Goal: Task Accomplishment & Management: Manage account settings

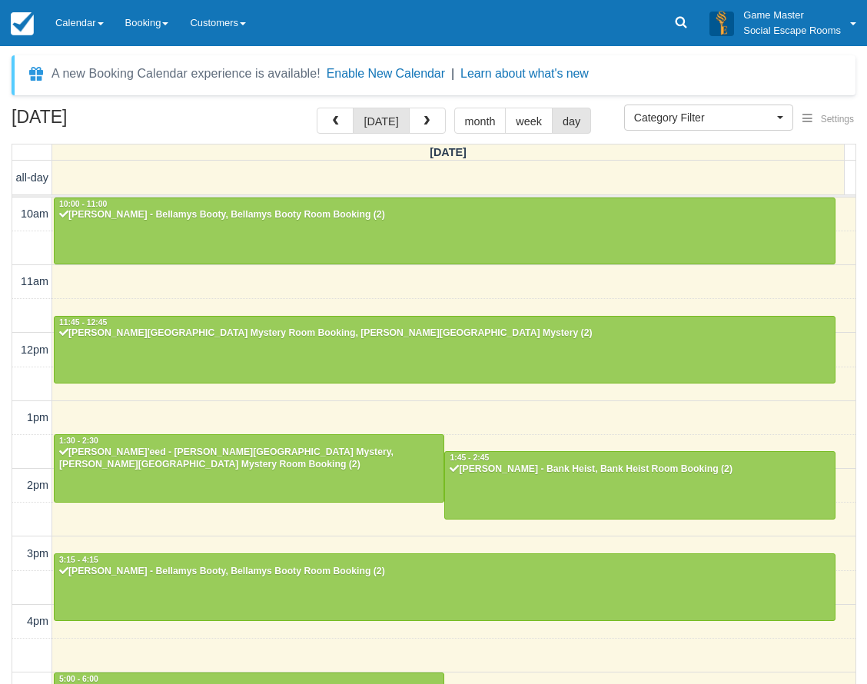
select select
click at [37, 38] on link at bounding box center [22, 23] width 45 height 46
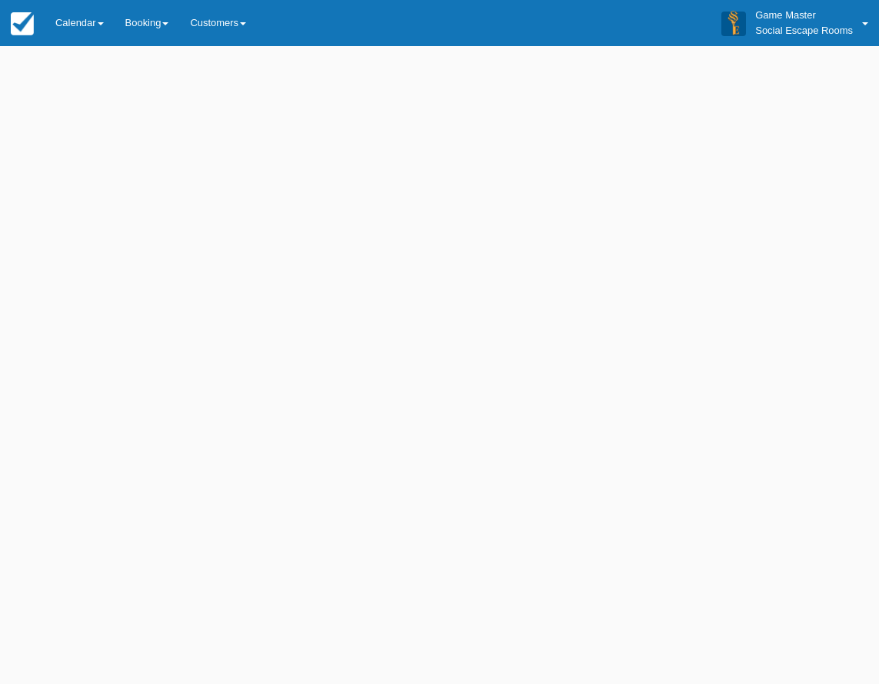
click at [85, 32] on link "Calendar" at bounding box center [80, 23] width 70 height 46
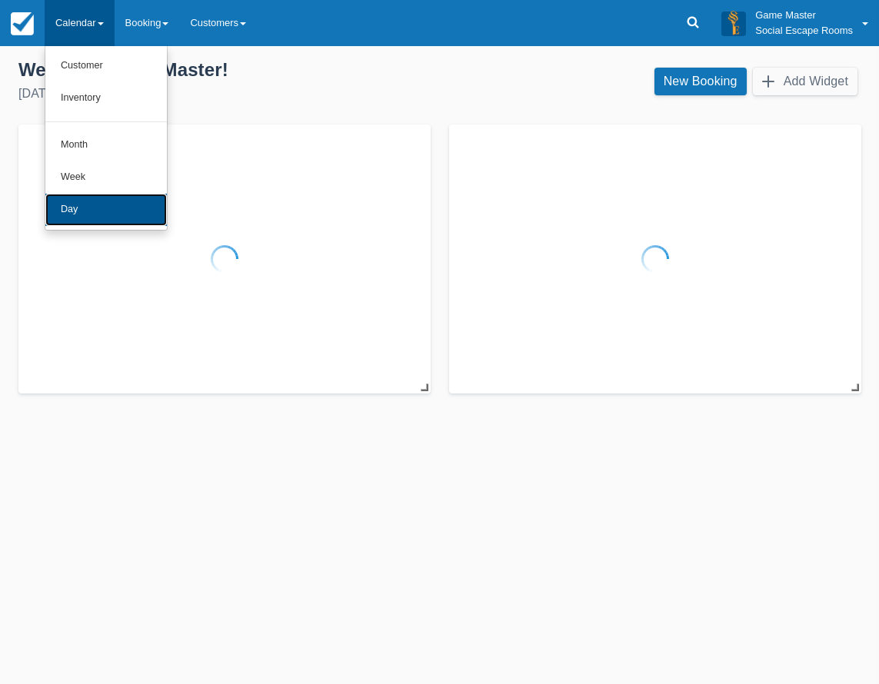
click at [91, 209] on link "Day" at bounding box center [105, 210] width 121 height 32
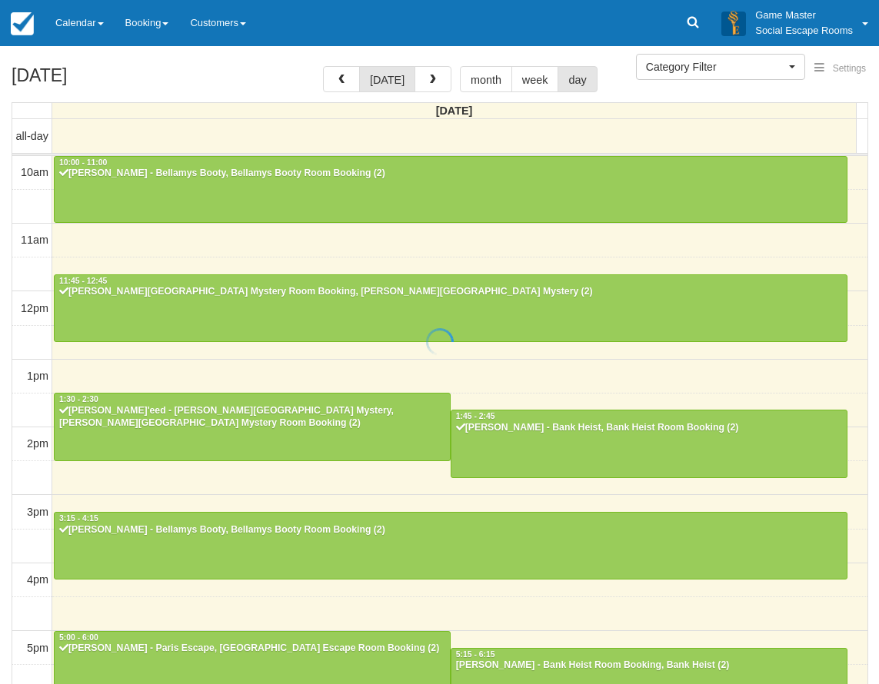
select select
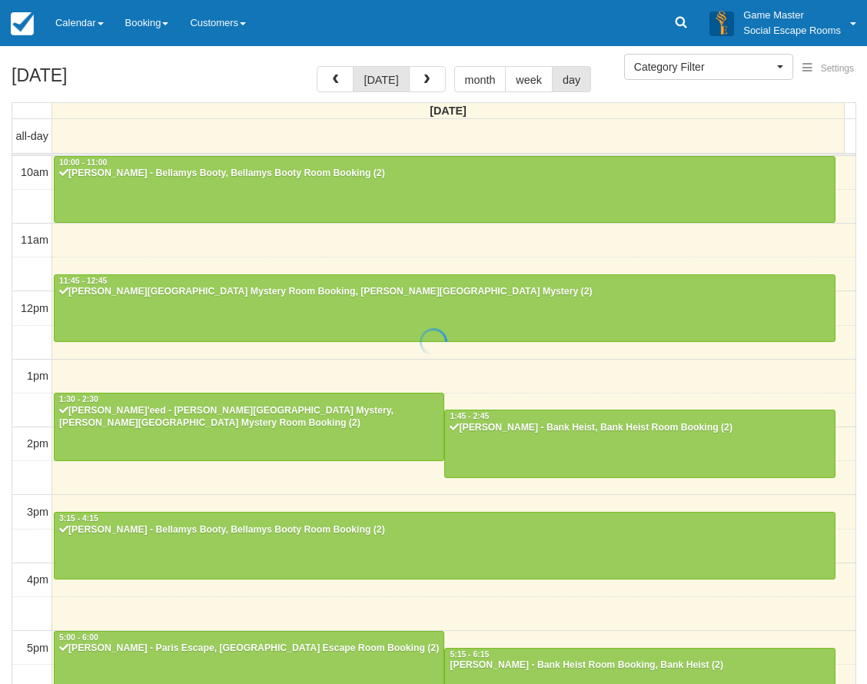
scroll to position [317, 0]
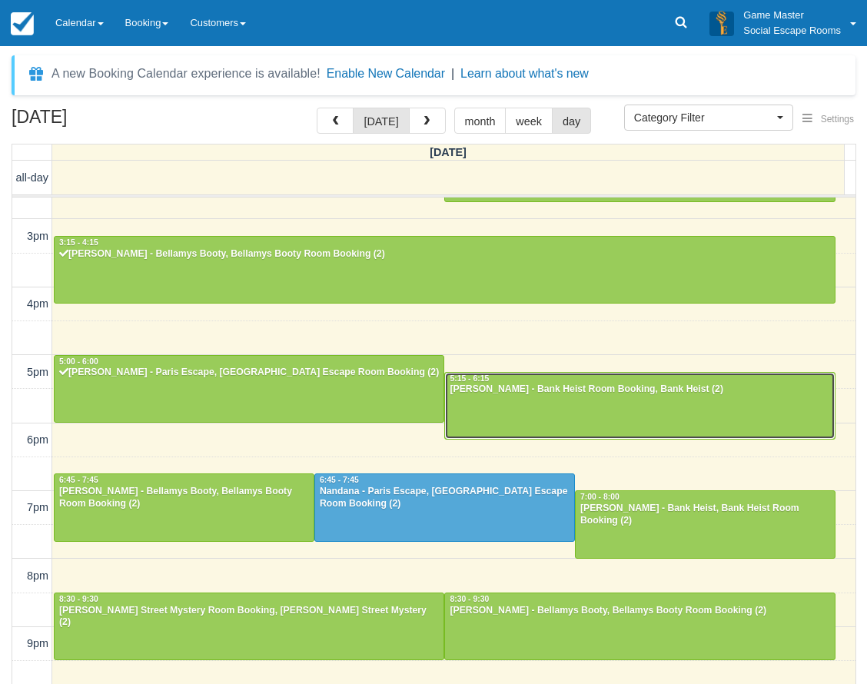
click at [504, 406] on div at bounding box center [639, 406] width 389 height 66
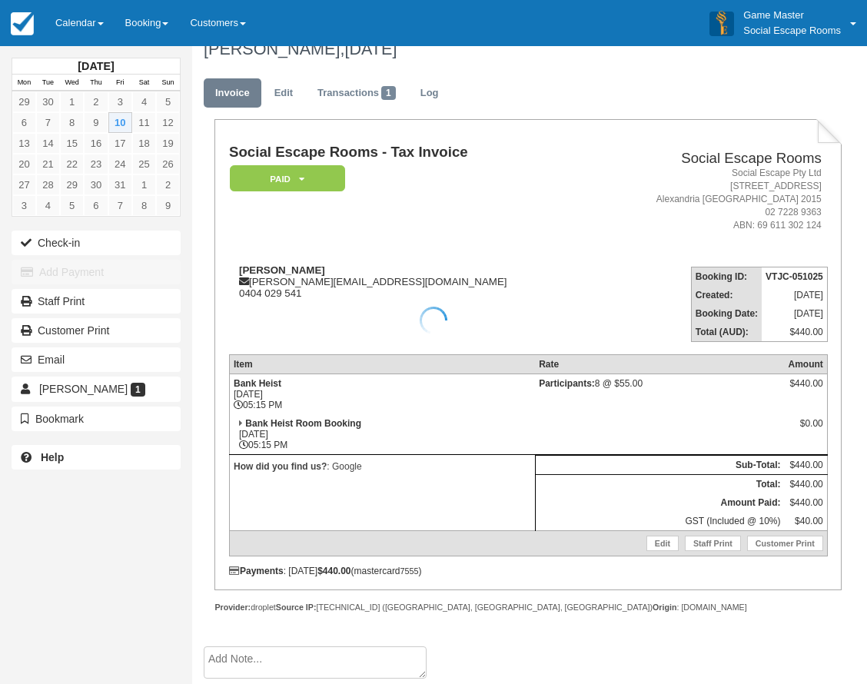
scroll to position [25, 0]
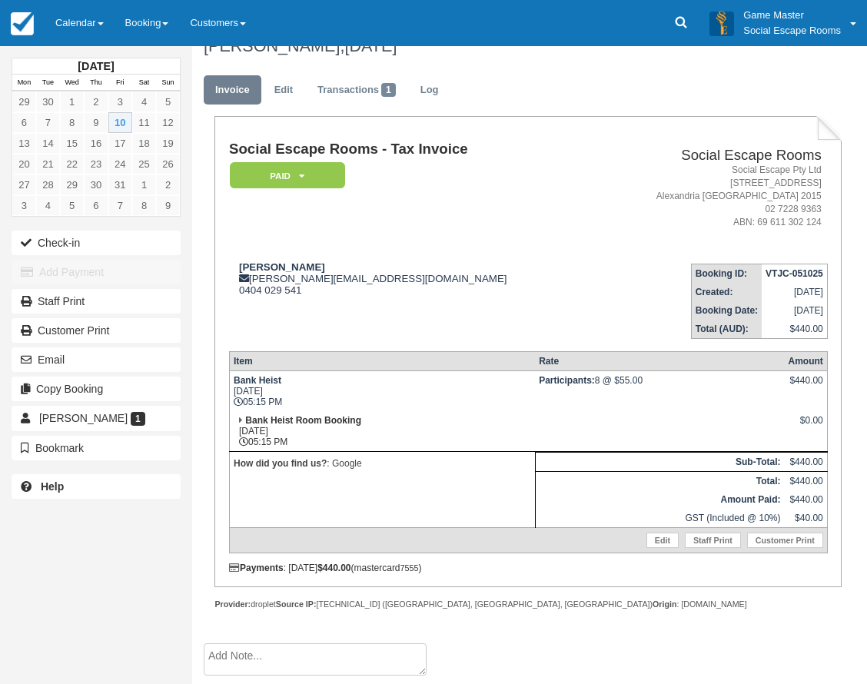
click at [504, 406] on td "Bank Heist Fri Oct 10, 2025 05:15 PM" at bounding box center [382, 390] width 306 height 41
drag, startPoint x: 0, startPoint y: 0, endPoint x: 505, endPoint y: 406, distance: 647.9
click at [505, 406] on td "Bank Heist Fri Oct 10, 2025 05:15 PM" at bounding box center [382, 390] width 306 height 41
click at [123, 241] on button "Check-in" at bounding box center [96, 243] width 169 height 25
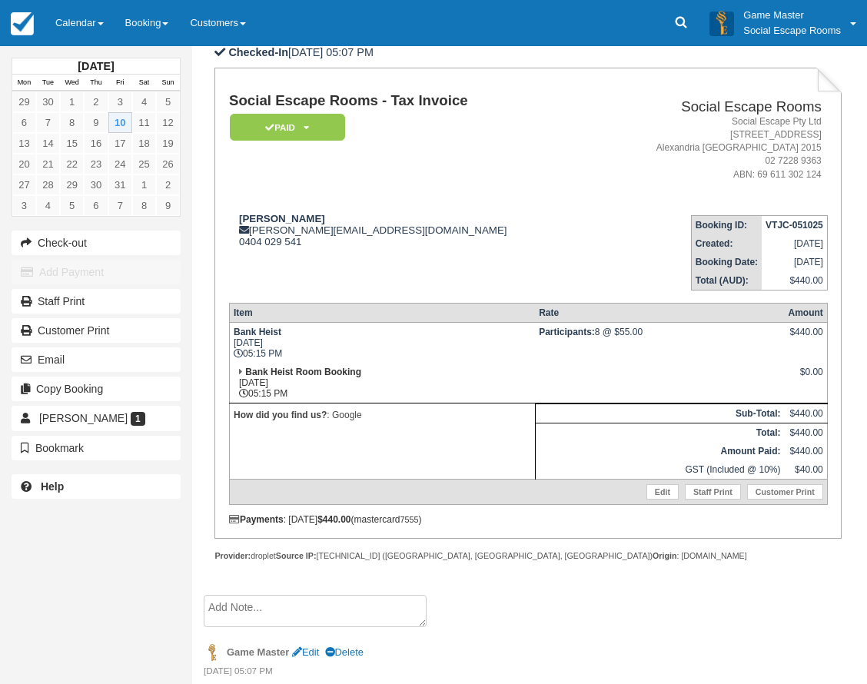
scroll to position [154, 0]
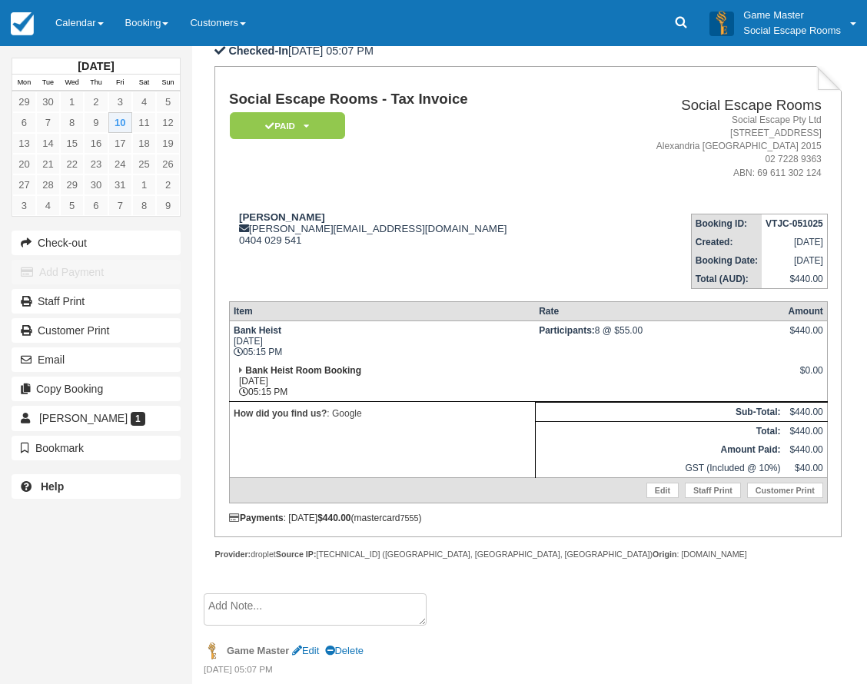
drag, startPoint x: 592, startPoint y: 331, endPoint x: 652, endPoint y: 339, distance: 60.5
click at [652, 339] on td "Participants: 8 @ $55.00" at bounding box center [659, 341] width 249 height 41
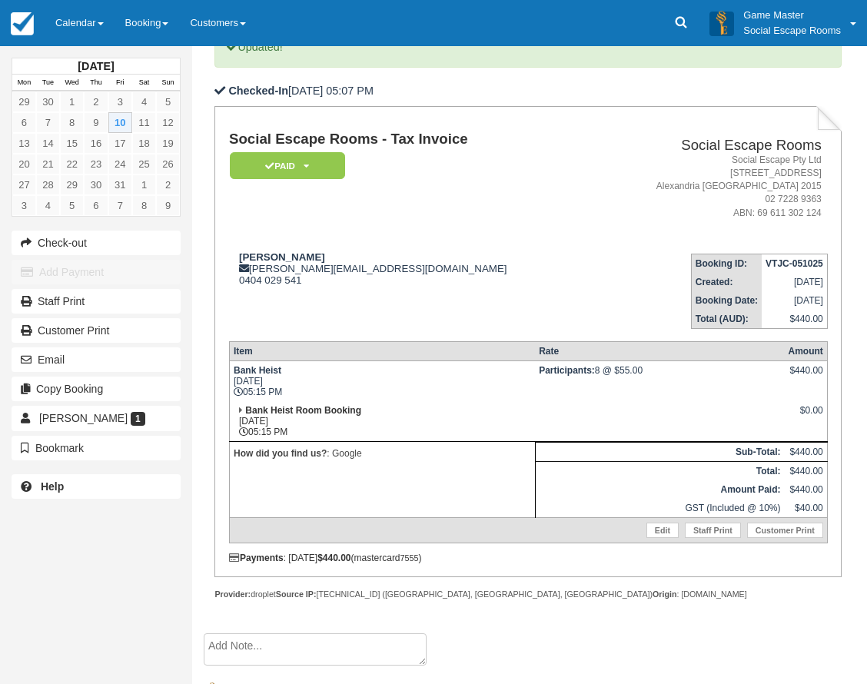
scroll to position [77, 0]
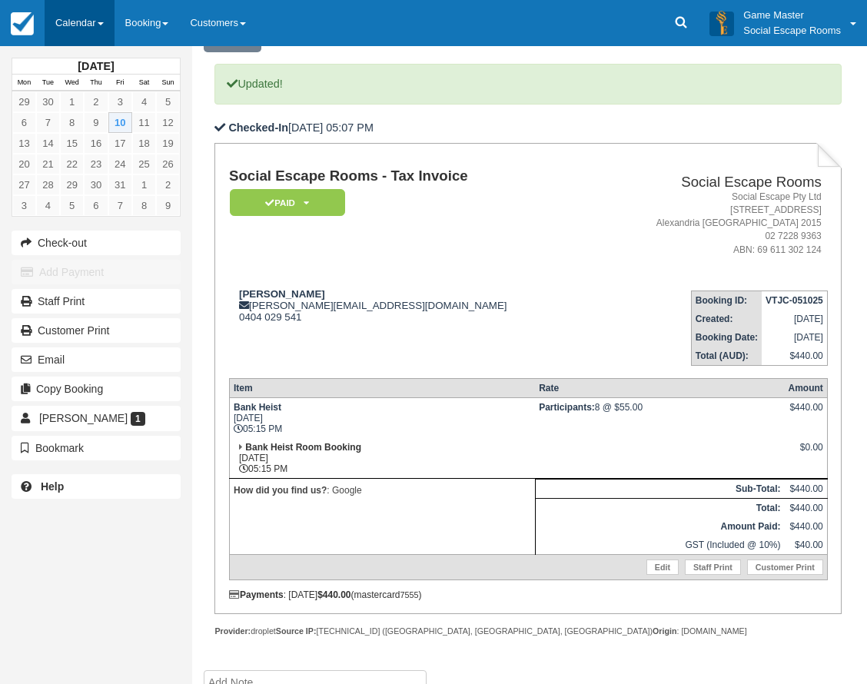
click at [87, 25] on link "Calendar" at bounding box center [80, 23] width 70 height 46
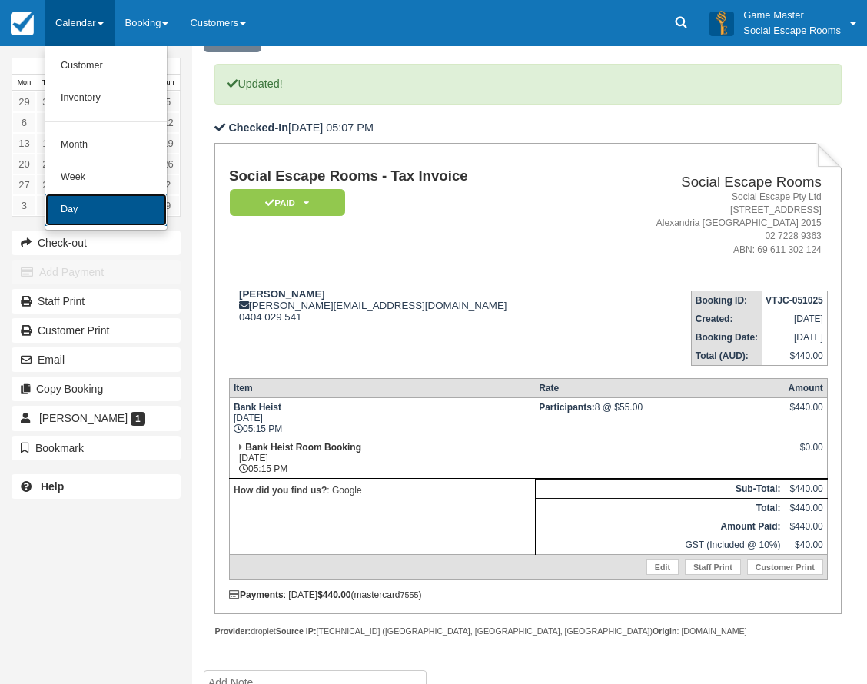
drag, startPoint x: 87, startPoint y: 25, endPoint x: 72, endPoint y: 214, distance: 189.6
click at [72, 214] on link "Day" at bounding box center [105, 210] width 121 height 32
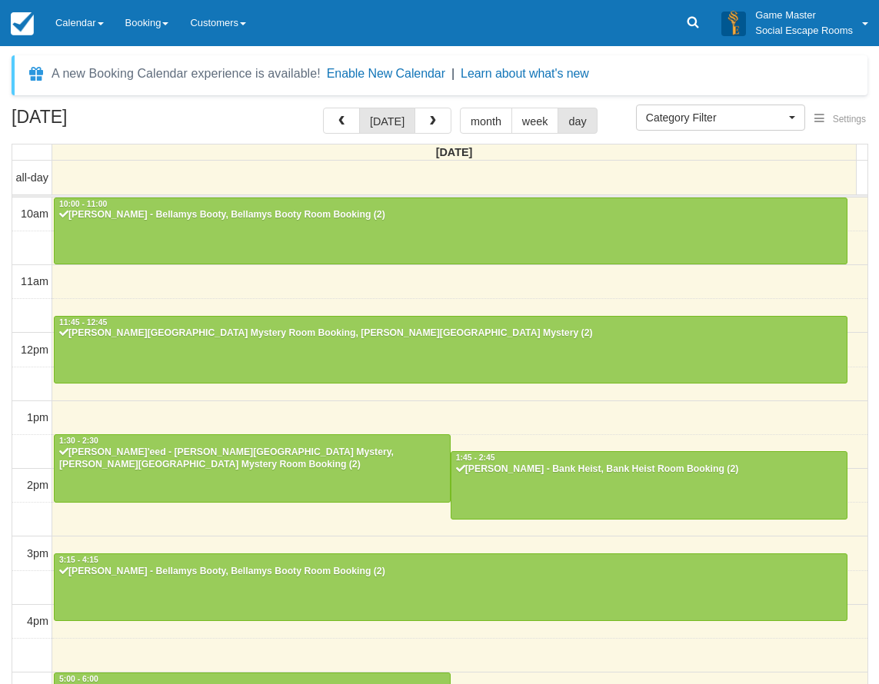
select select
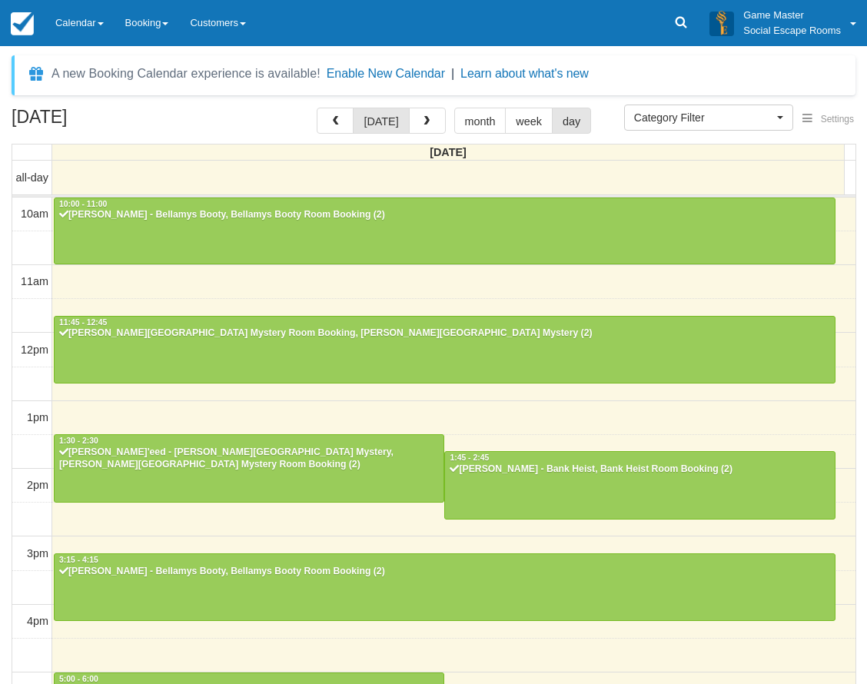
scroll to position [317, 0]
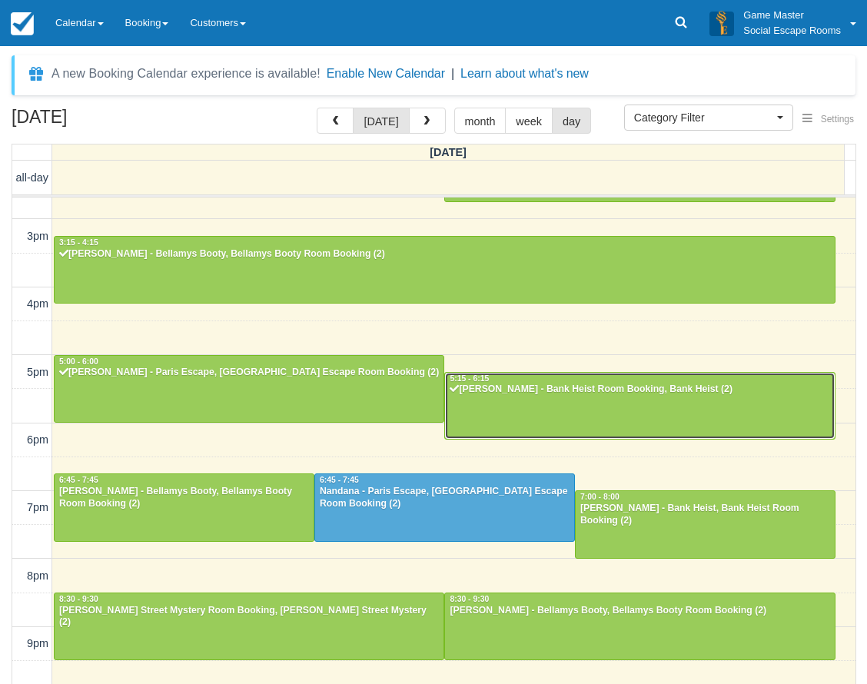
click at [566, 391] on div "[PERSON_NAME] - Bank Heist Room Booking, Bank Heist (2)" at bounding box center [639, 390] width 381 height 12
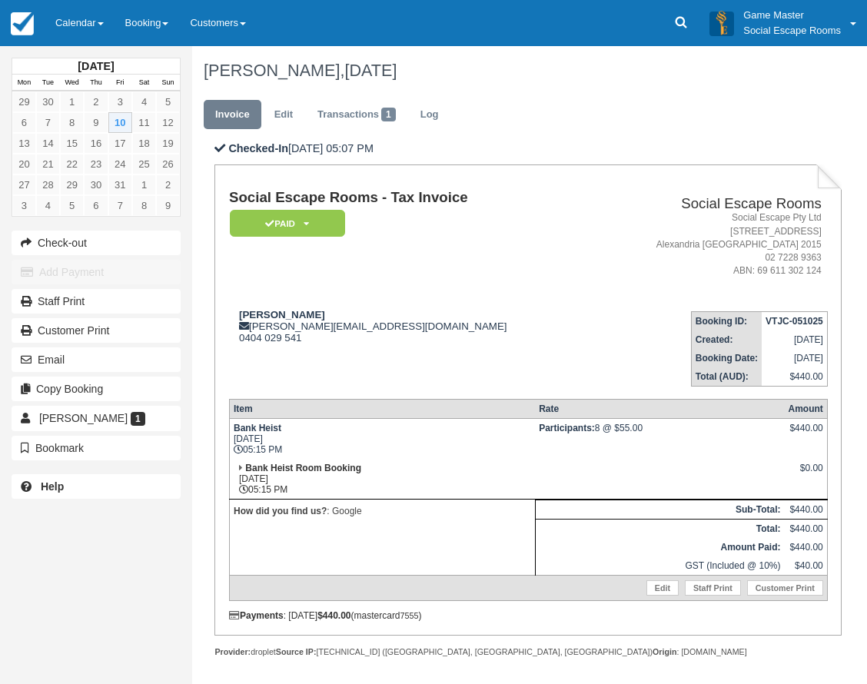
click at [319, 482] on td "Bank Heist Room Booking Fri Oct 10, 2025 05:15 PM" at bounding box center [382, 479] width 306 height 41
drag, startPoint x: 310, startPoint y: 493, endPoint x: 238, endPoint y: 427, distance: 97.9
click at [238, 427] on tbody "Bank Heist Fri Oct 10, 2025 05:15 PM Participants: 8 @ $55.00 $440.00 Bank Heis…" at bounding box center [528, 510] width 598 height 182
click at [291, 446] on td "Bank Heist Fri Oct 10, 2025 05:15 PM" at bounding box center [382, 439] width 306 height 41
drag, startPoint x: 78, startPoint y: 29, endPoint x: 82, endPoint y: 91, distance: 62.4
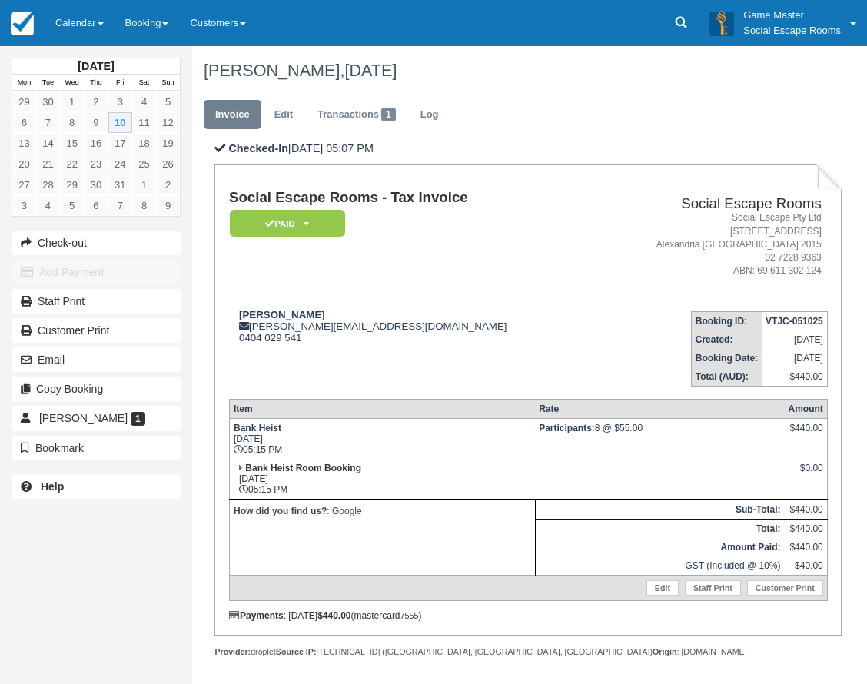
click at [78, 28] on link "Calendar" at bounding box center [80, 23] width 70 height 46
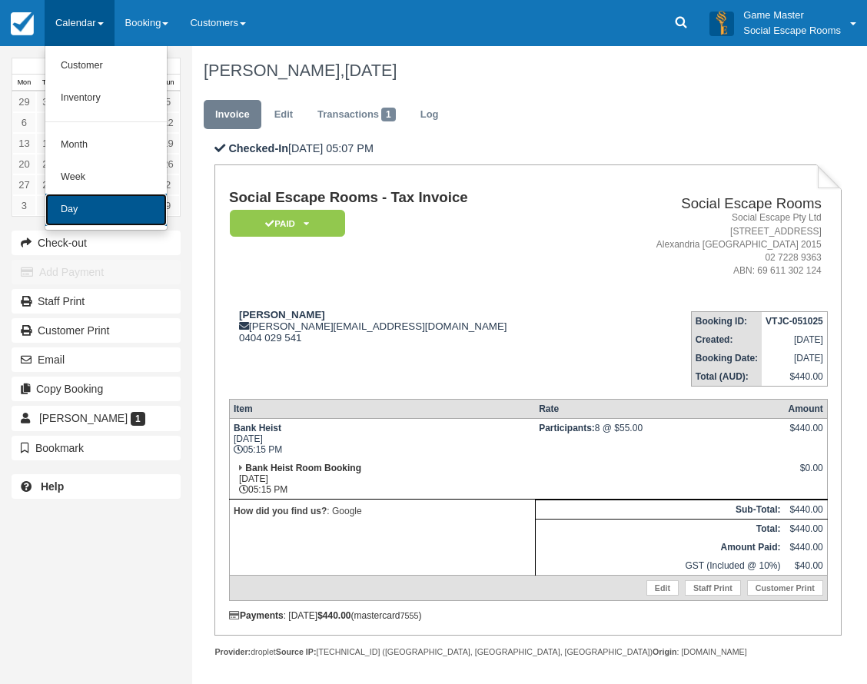
click at [94, 216] on link "Day" at bounding box center [105, 210] width 121 height 32
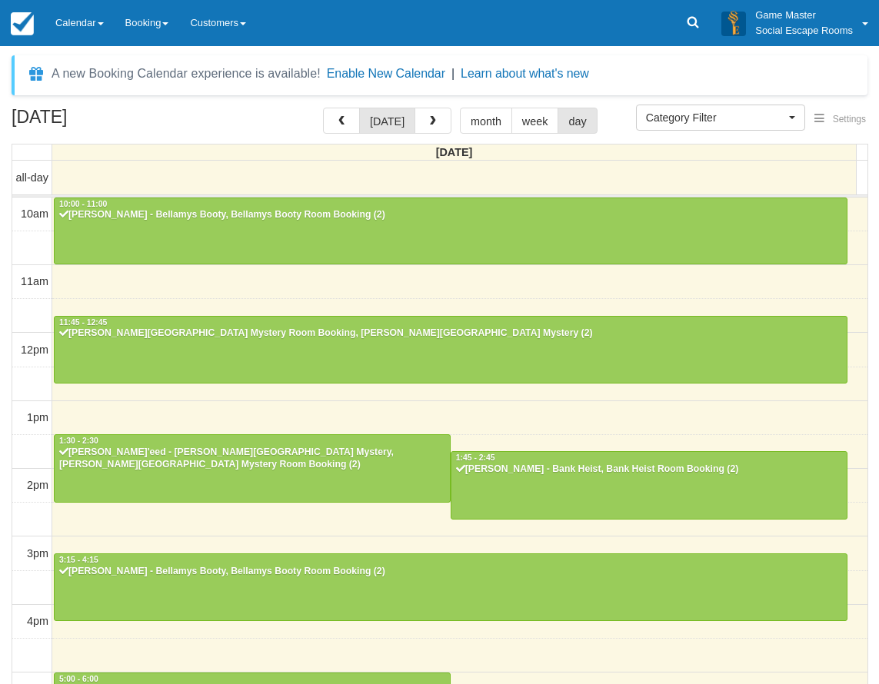
select select
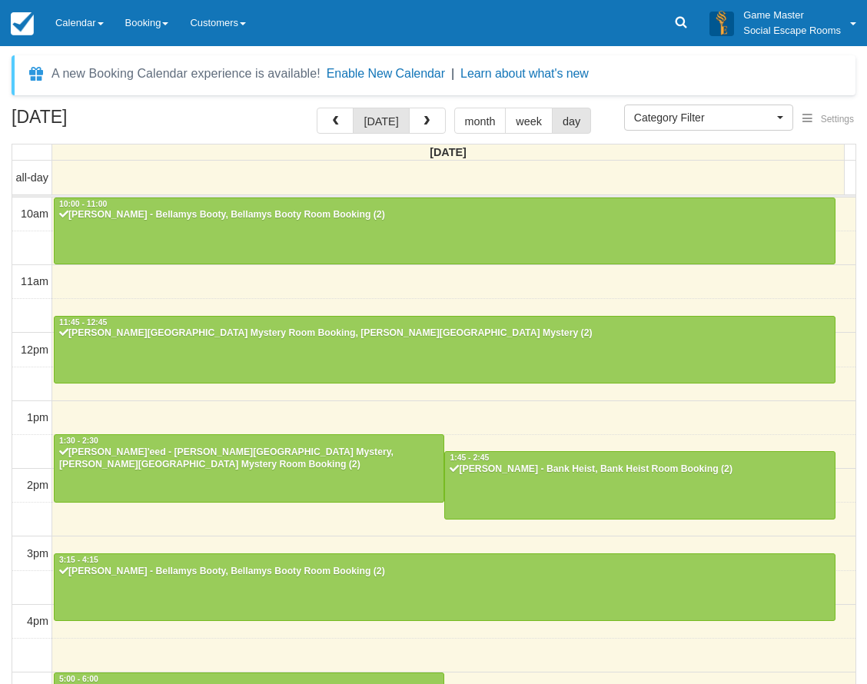
scroll to position [317, 0]
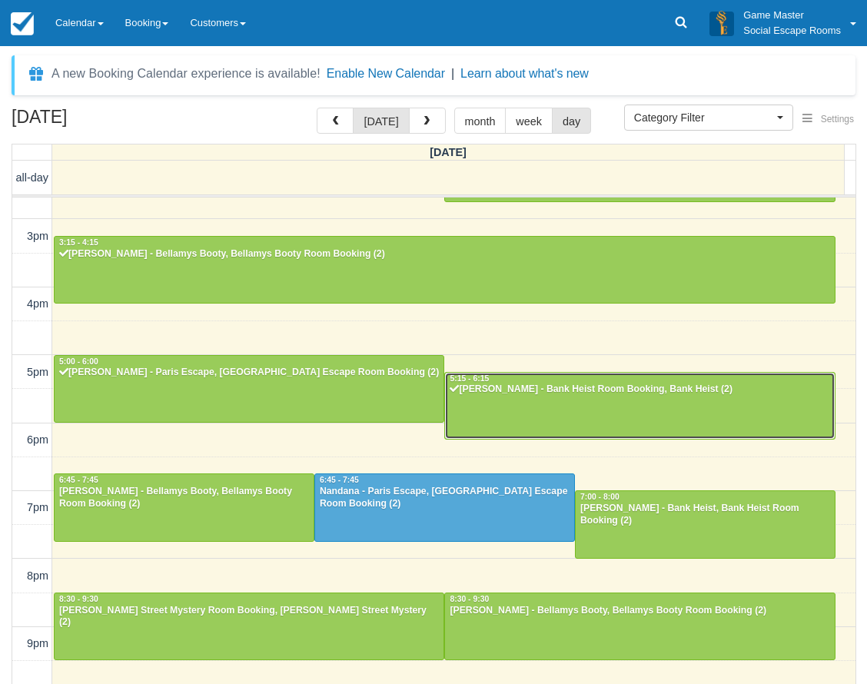
click at [562, 394] on div "[PERSON_NAME] - Bank Heist Room Booking, Bank Heist (2)" at bounding box center [639, 390] width 381 height 12
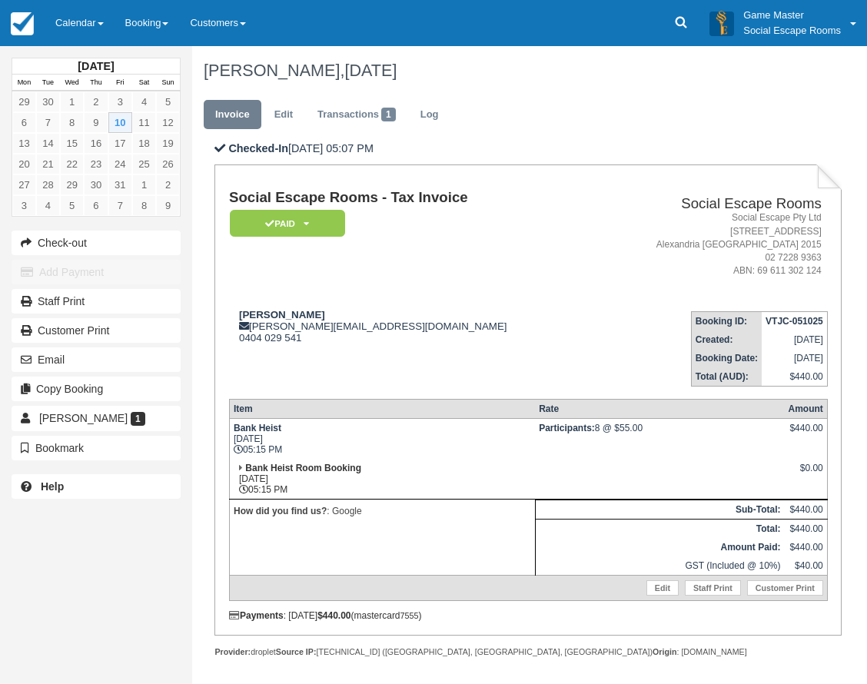
drag, startPoint x: 580, startPoint y: 263, endPoint x: 210, endPoint y: 107, distance: 402.0
click at [578, 261] on td "Social Escape Rooms - Tax Invoice Paid   Pending Reserved Deposit Blocked for C…" at bounding box center [411, 244] width 365 height 109
click at [80, 31] on link "Calendar" at bounding box center [80, 23] width 70 height 46
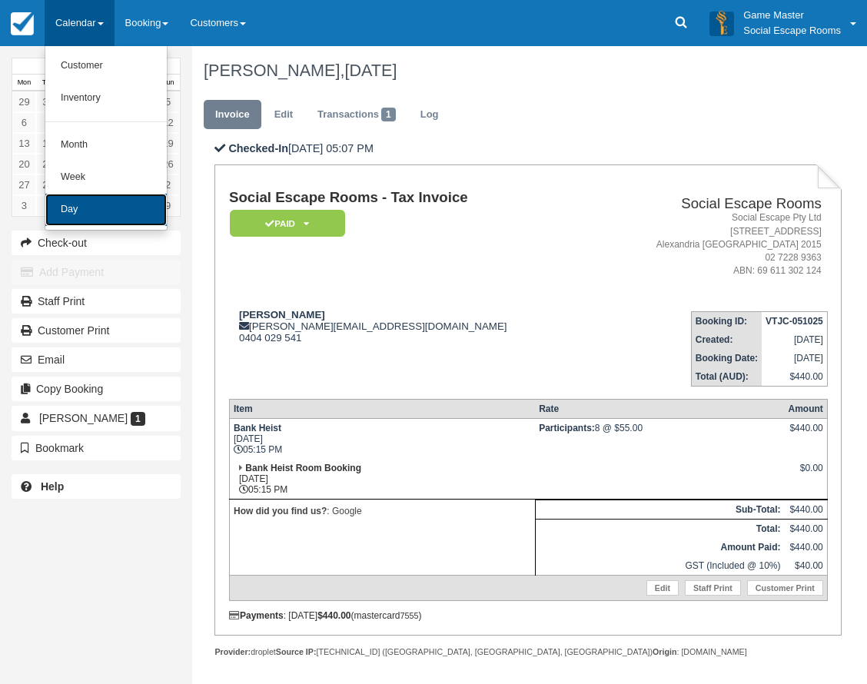
click at [75, 211] on link "Day" at bounding box center [105, 210] width 121 height 32
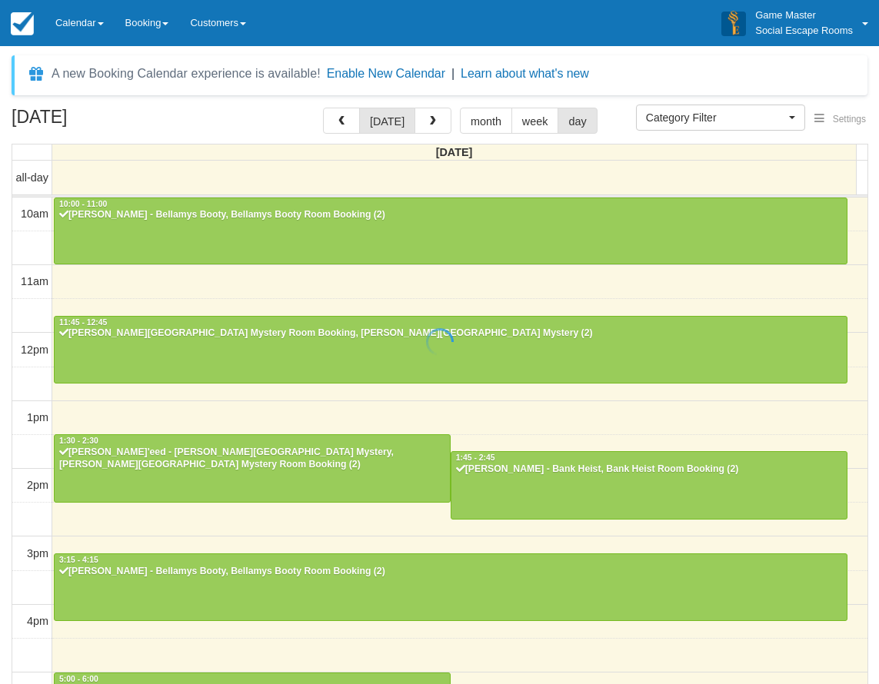
select select
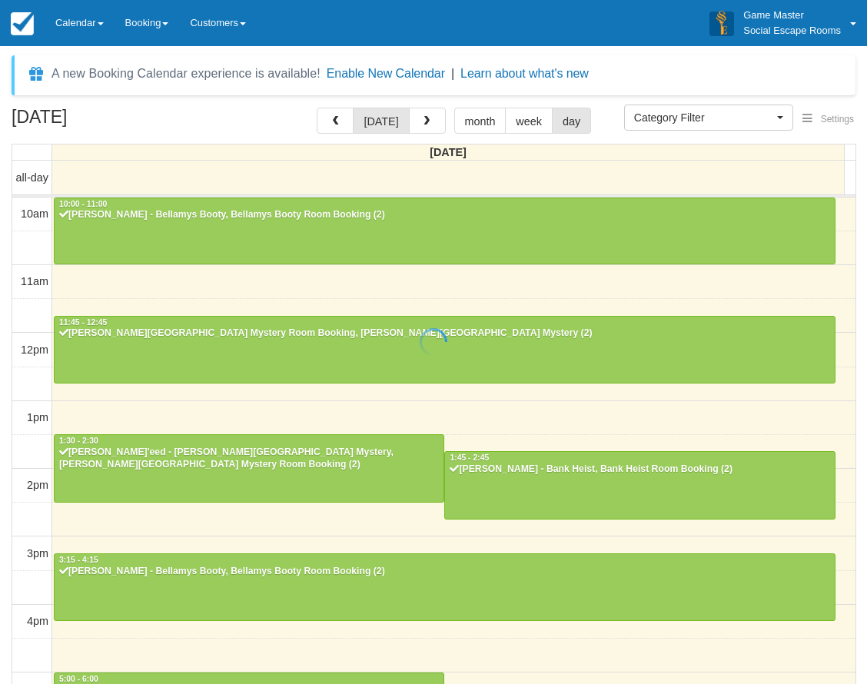
scroll to position [317, 0]
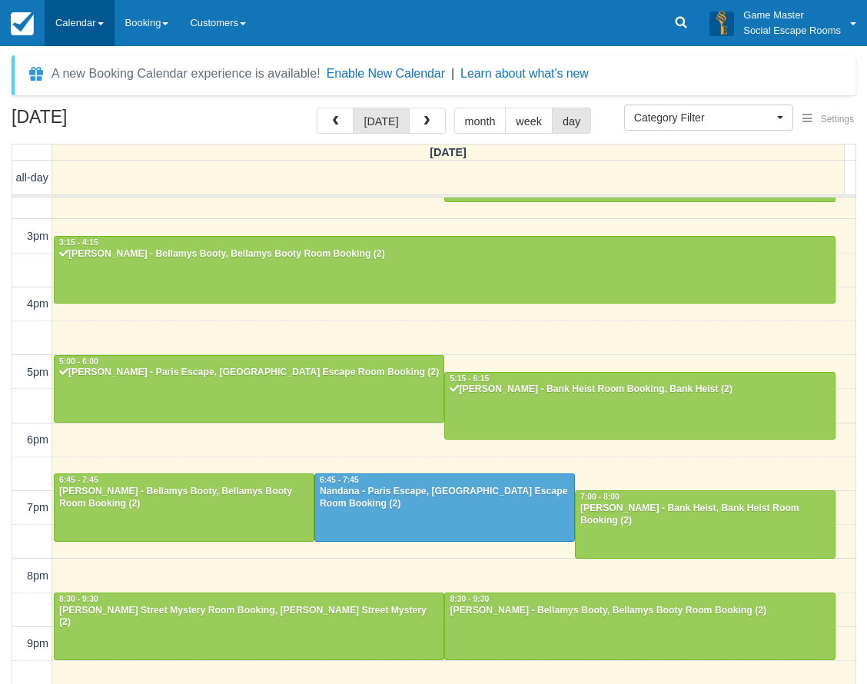
click at [82, 21] on link "Calendar" at bounding box center [80, 23] width 70 height 46
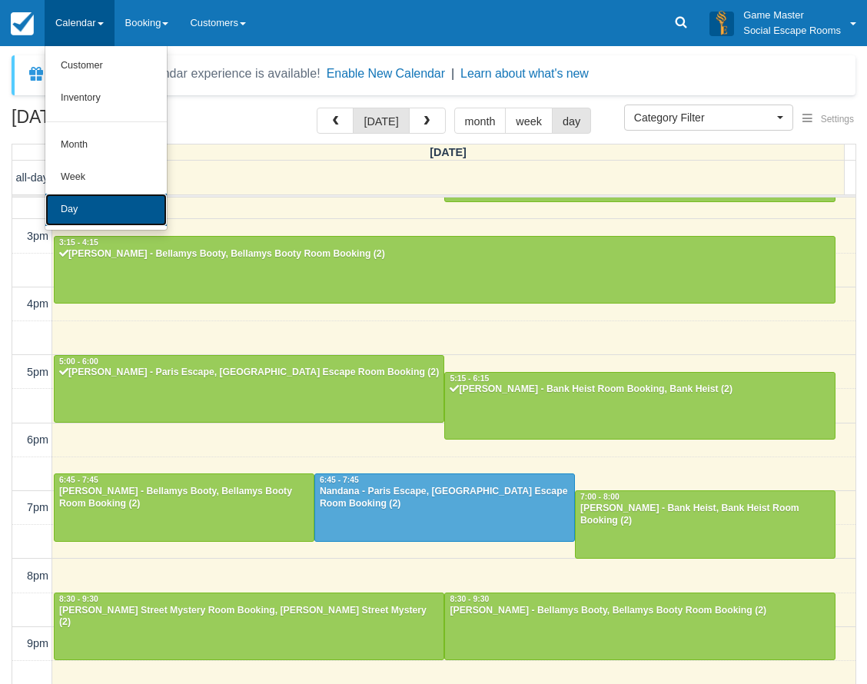
click at [90, 208] on link "Day" at bounding box center [105, 210] width 121 height 32
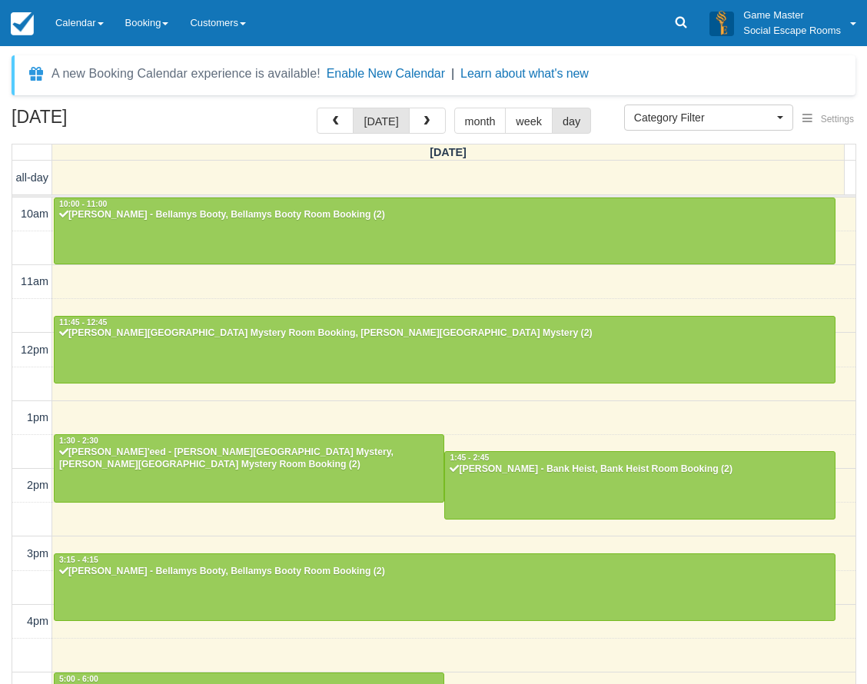
select select
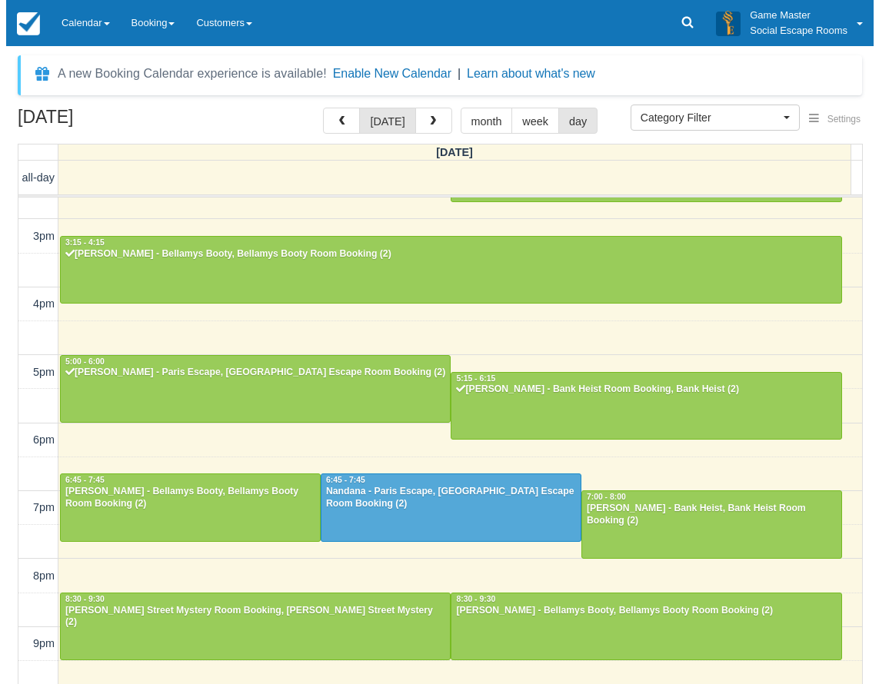
scroll to position [317, 0]
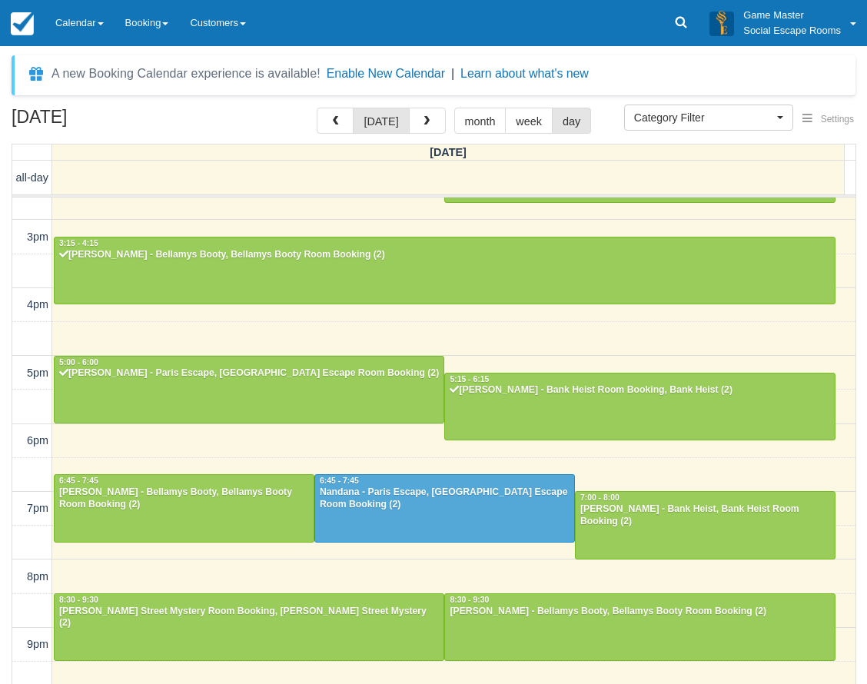
click at [279, 442] on div "10am 11am 12pm 1pm 2pm 3pm 4pm 5pm 6pm 7pm 8pm 9pm 10pm 10:00 - 11:00 Irene Sir…" at bounding box center [433, 305] width 843 height 849
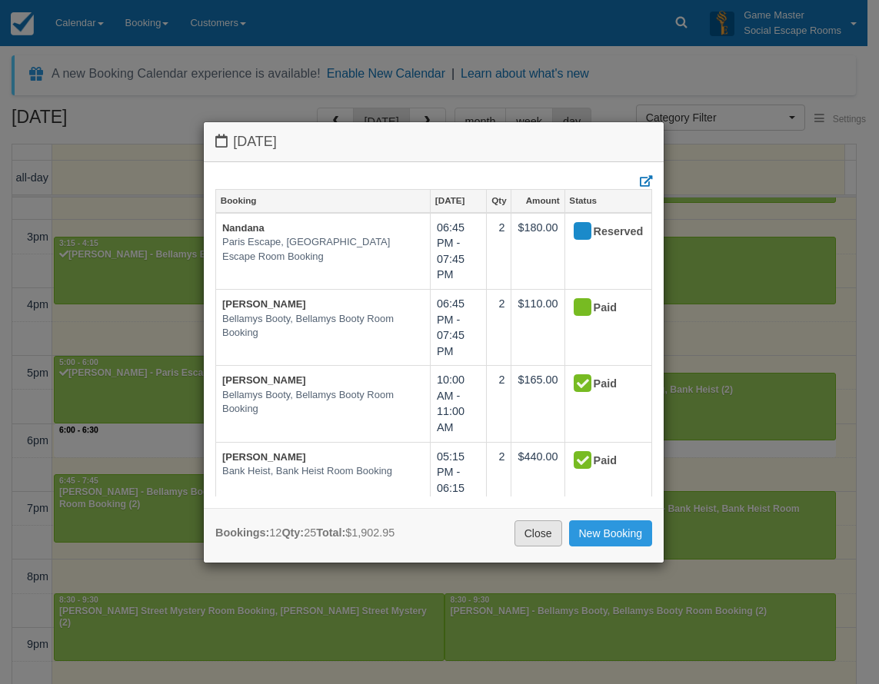
click at [529, 537] on link "Close" at bounding box center [538, 533] width 48 height 26
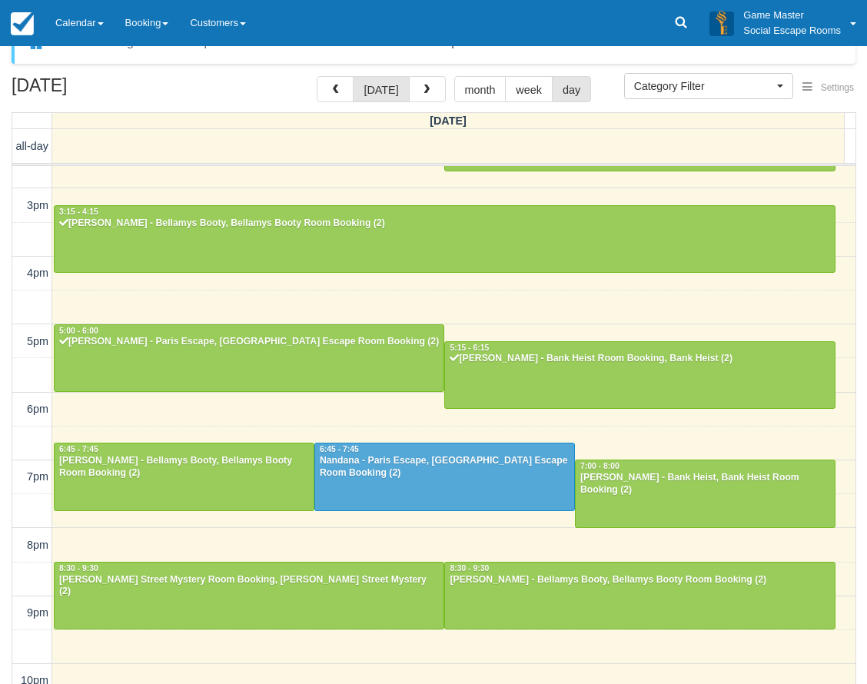
scroll to position [49, 0]
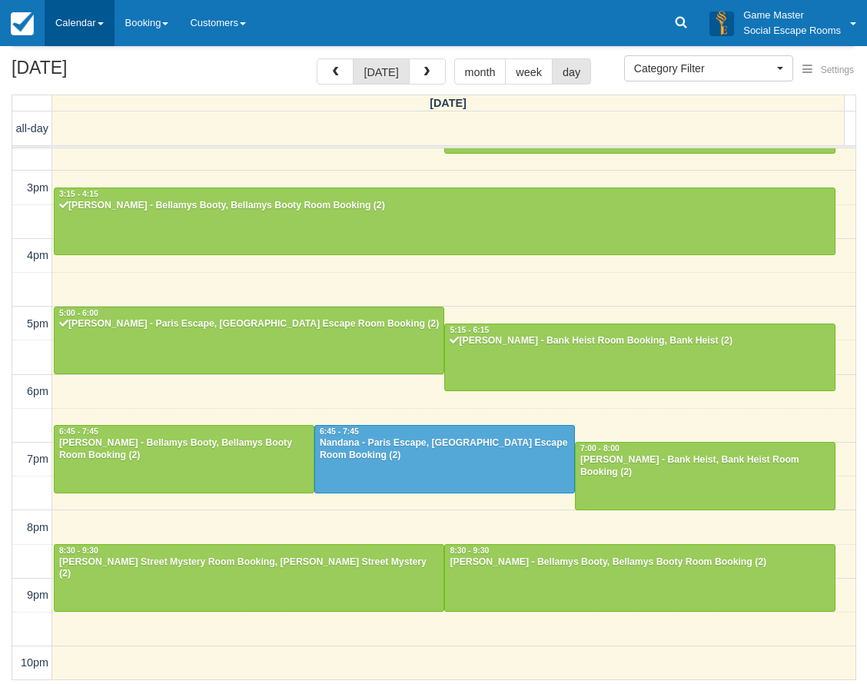
click at [99, 28] on link "Calendar" at bounding box center [80, 23] width 70 height 46
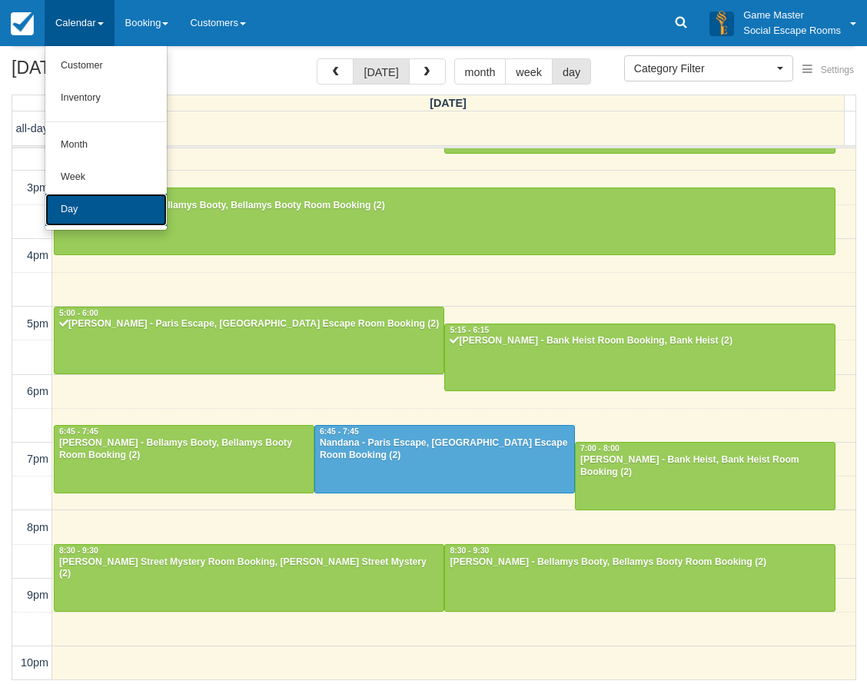
click at [93, 209] on link "Day" at bounding box center [105, 210] width 121 height 32
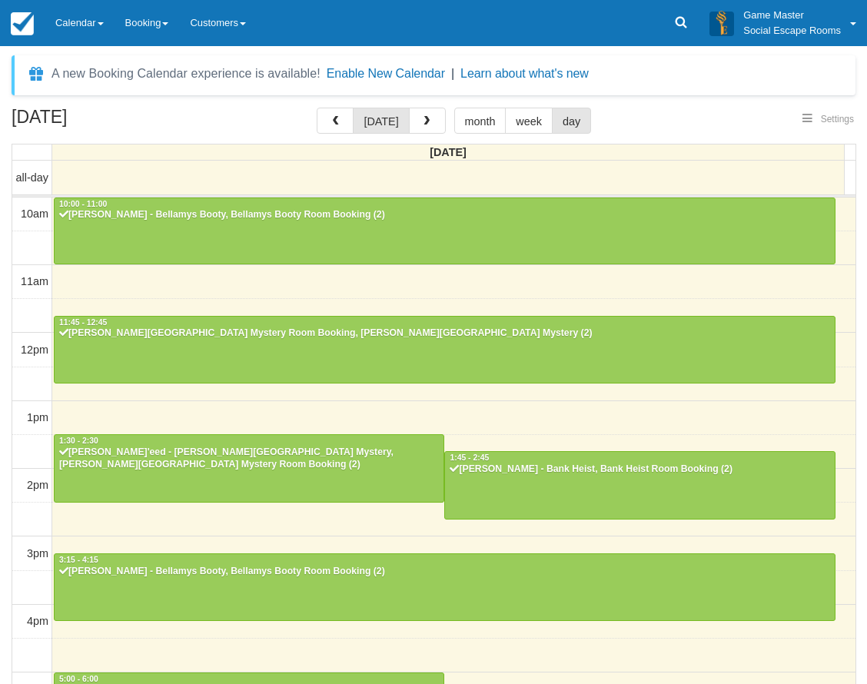
select select
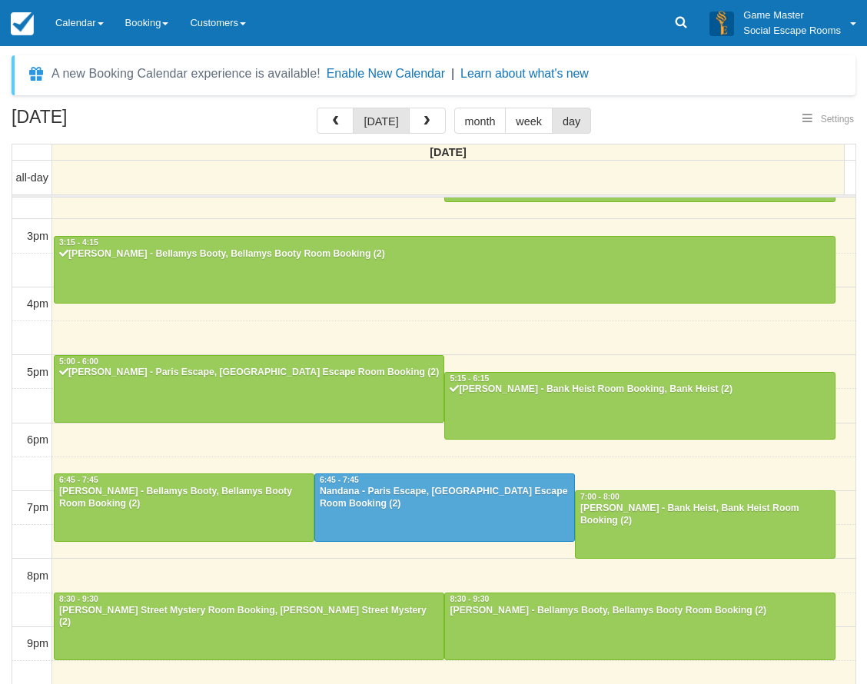
scroll to position [317, 0]
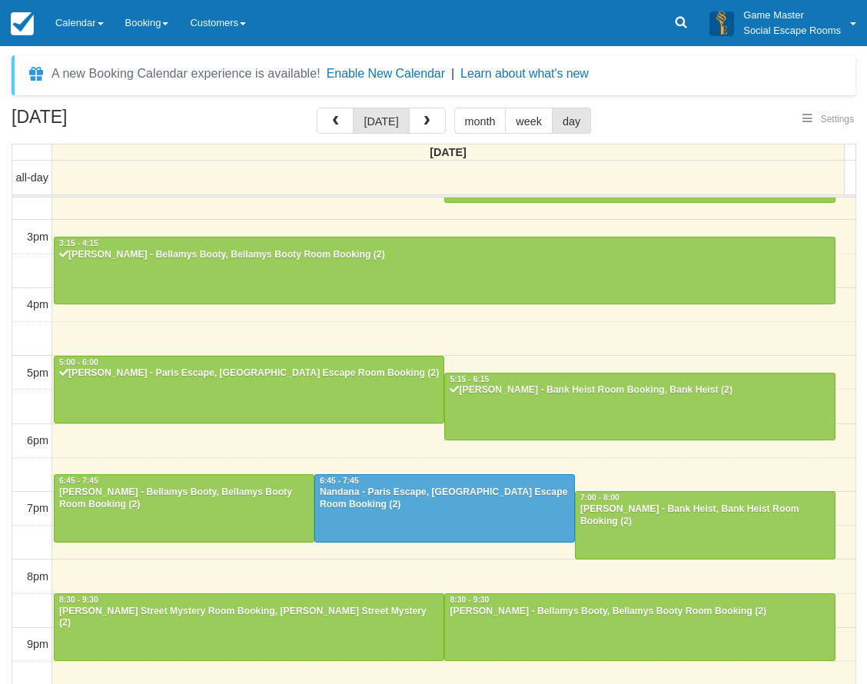
select select
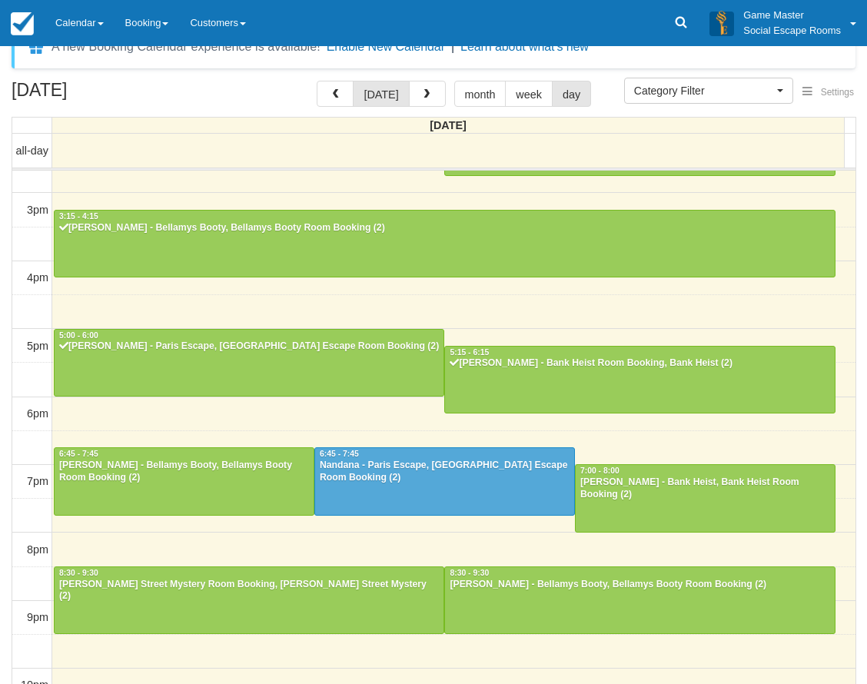
scroll to position [49, 0]
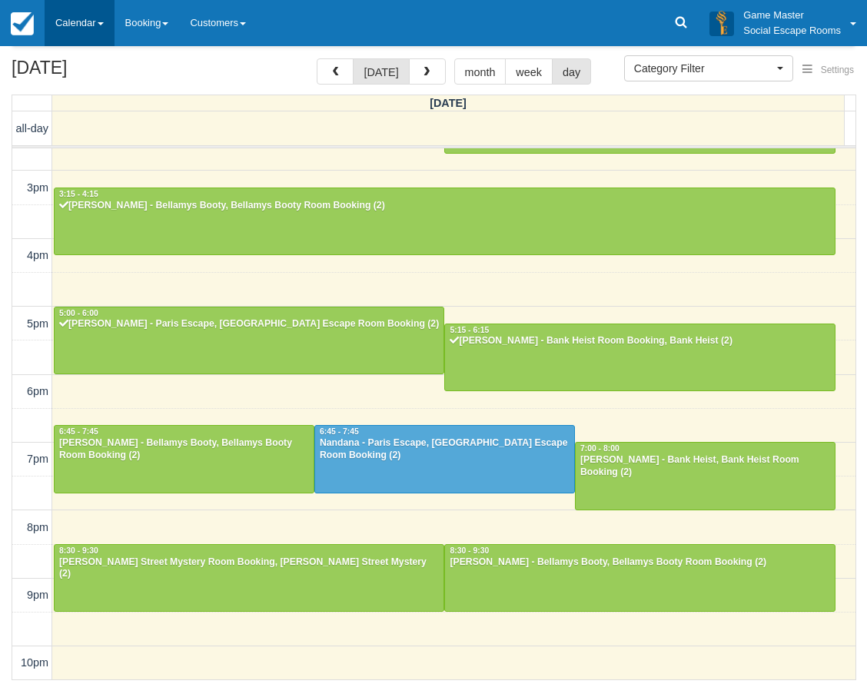
click at [61, 18] on link "Calendar" at bounding box center [80, 23] width 70 height 46
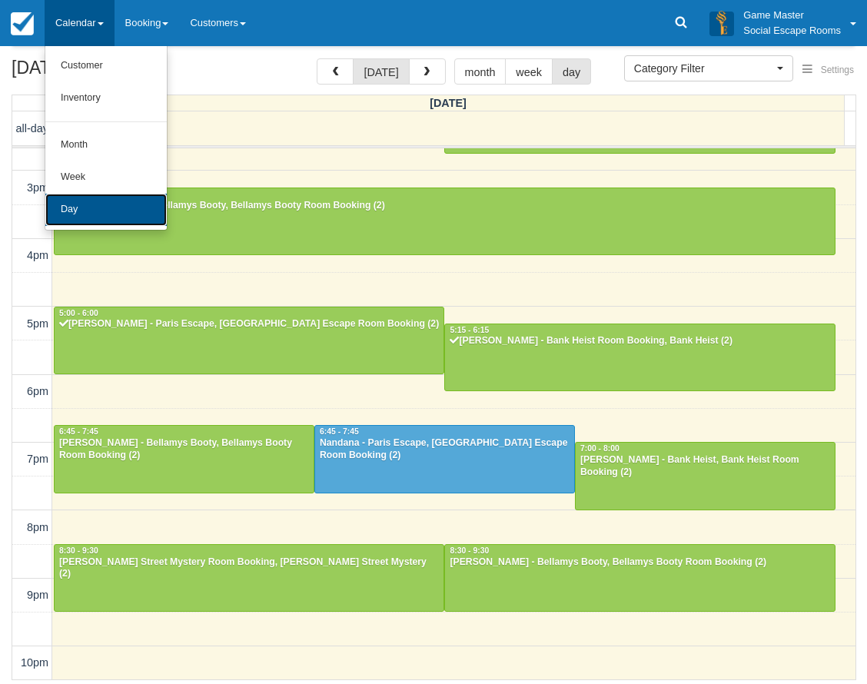
click at [97, 200] on link "Day" at bounding box center [105, 210] width 121 height 32
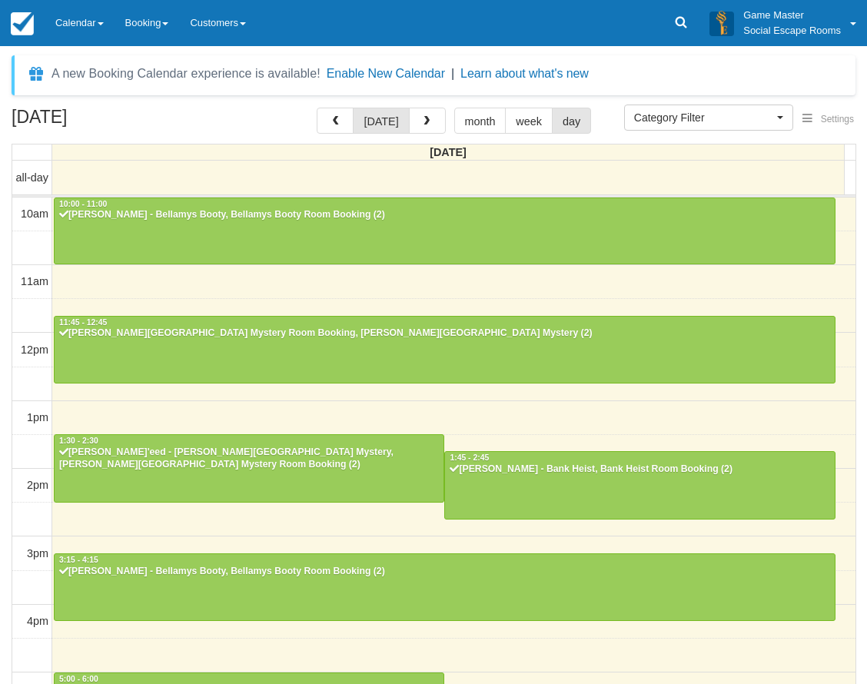
select select
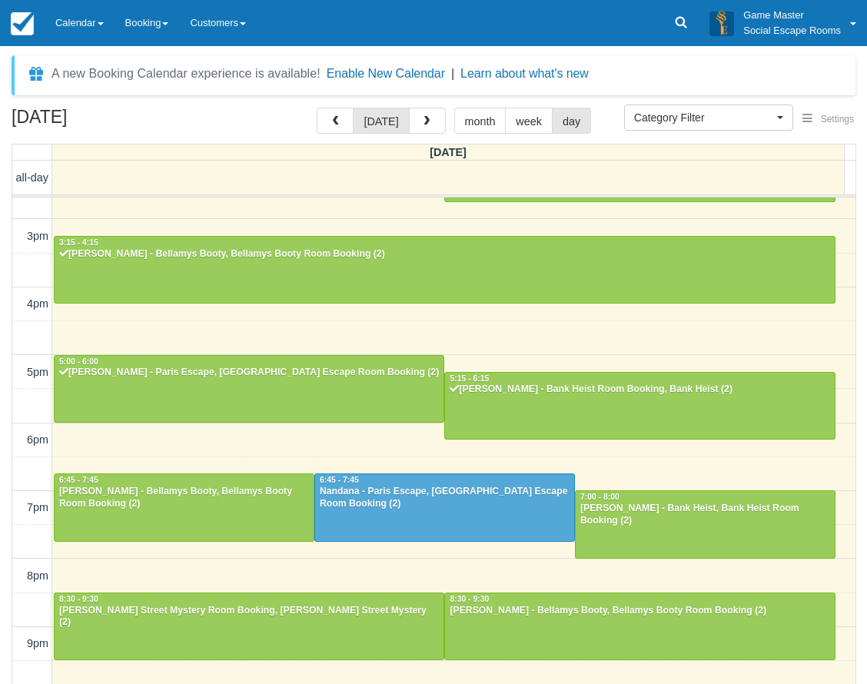
scroll to position [317, 0]
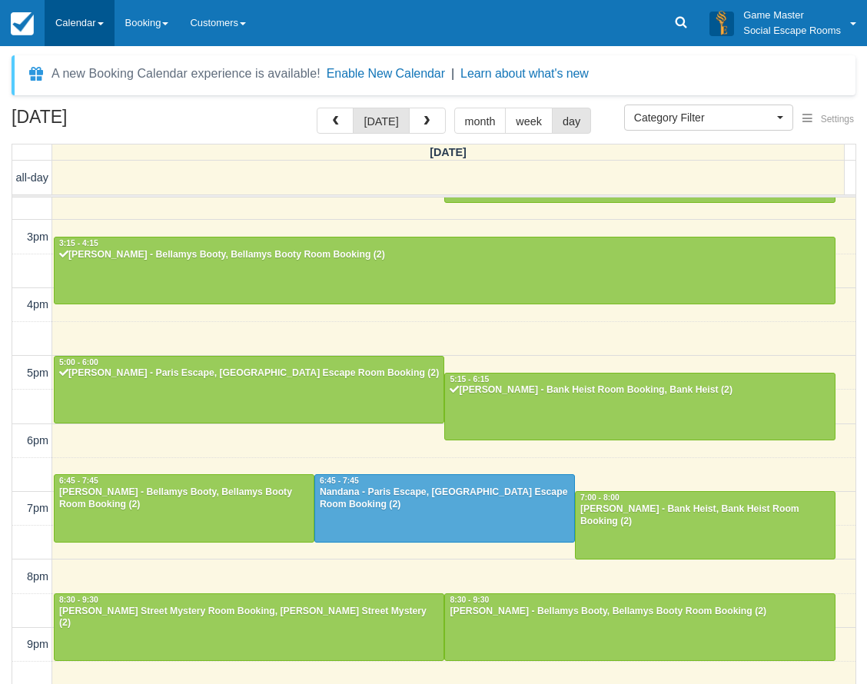
click at [70, 42] on link "Calendar" at bounding box center [80, 23] width 70 height 46
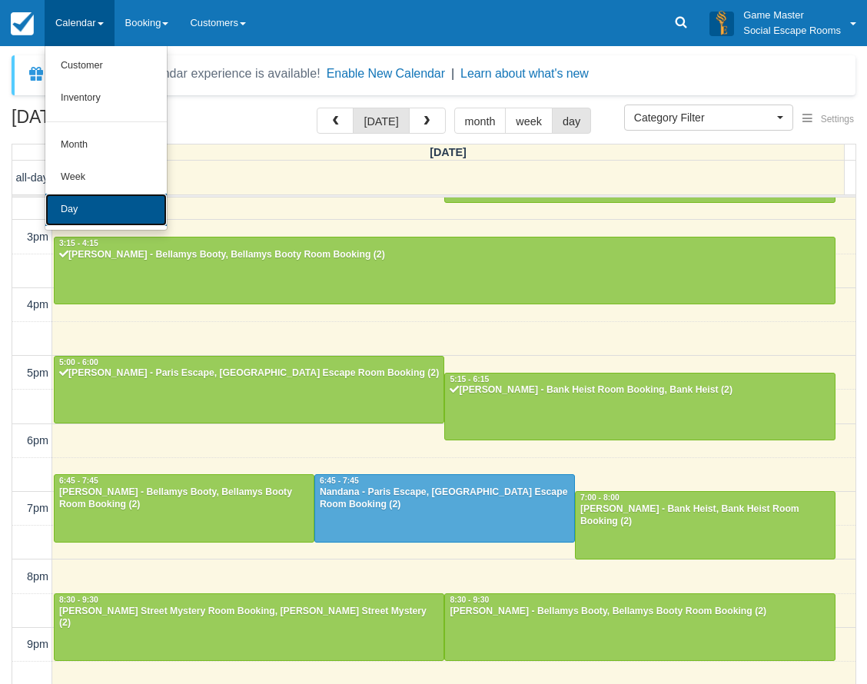
click at [87, 207] on link "Day" at bounding box center [105, 210] width 121 height 32
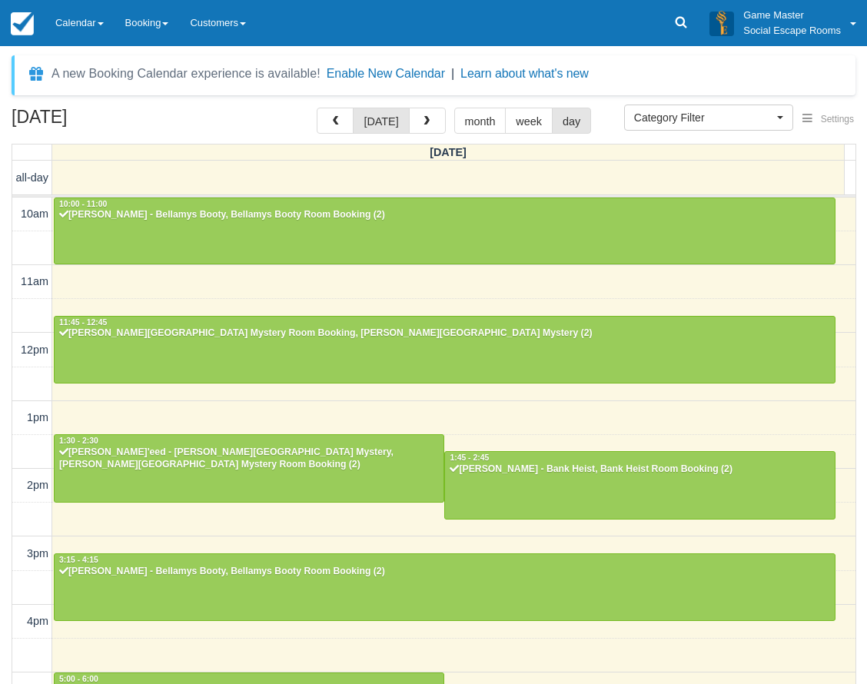
select select
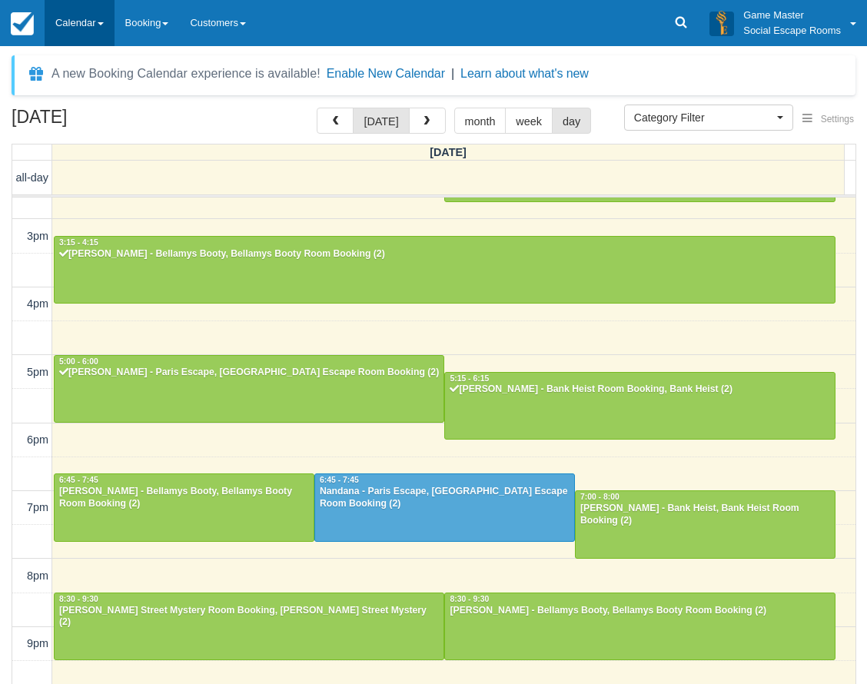
click at [101, 31] on link "Calendar" at bounding box center [80, 23] width 70 height 46
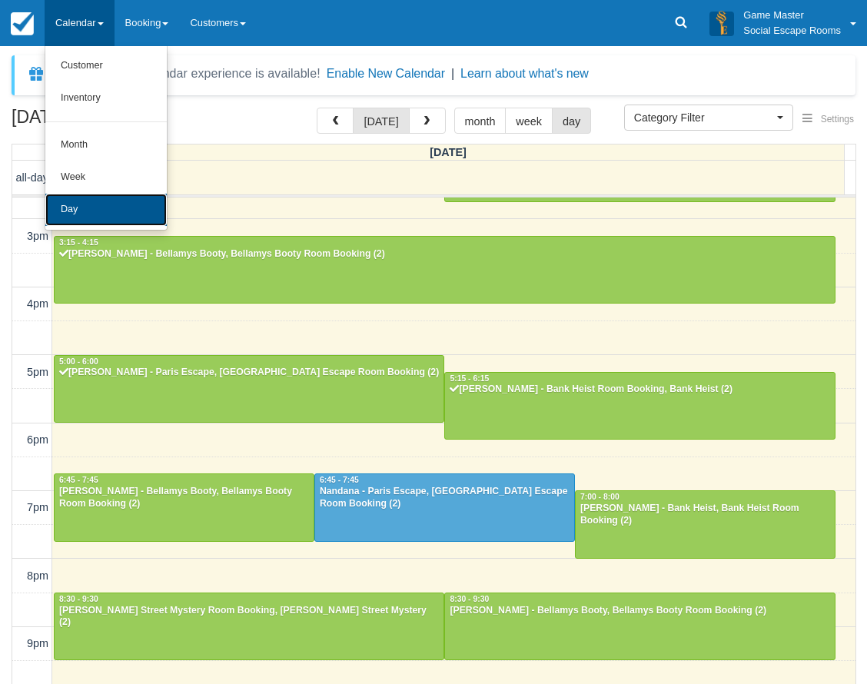
drag, startPoint x: 123, startPoint y: 198, endPoint x: 198, endPoint y: 118, distance: 109.3
click at [124, 198] on link "Day" at bounding box center [105, 210] width 121 height 32
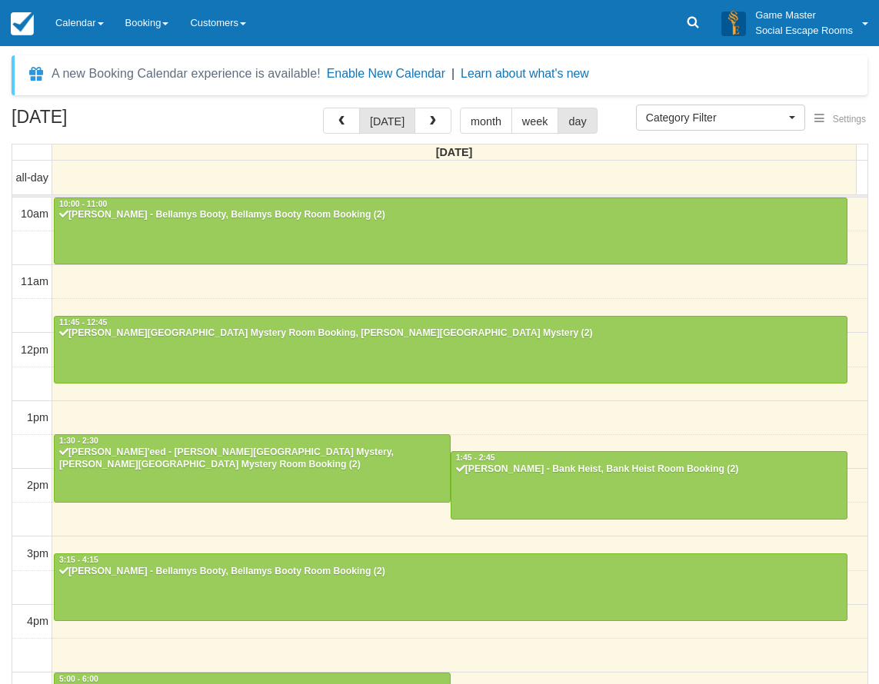
select select
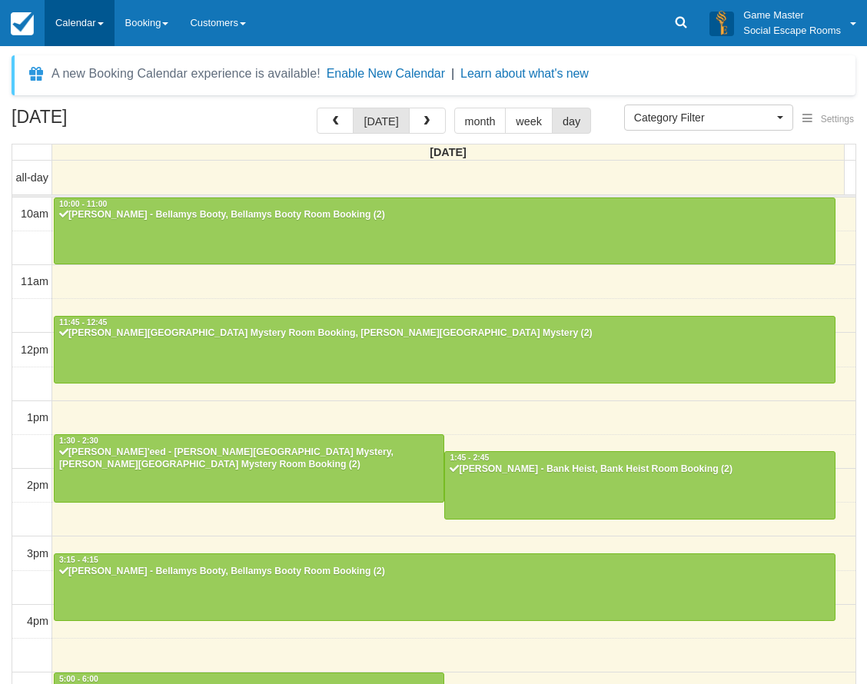
scroll to position [317, 0]
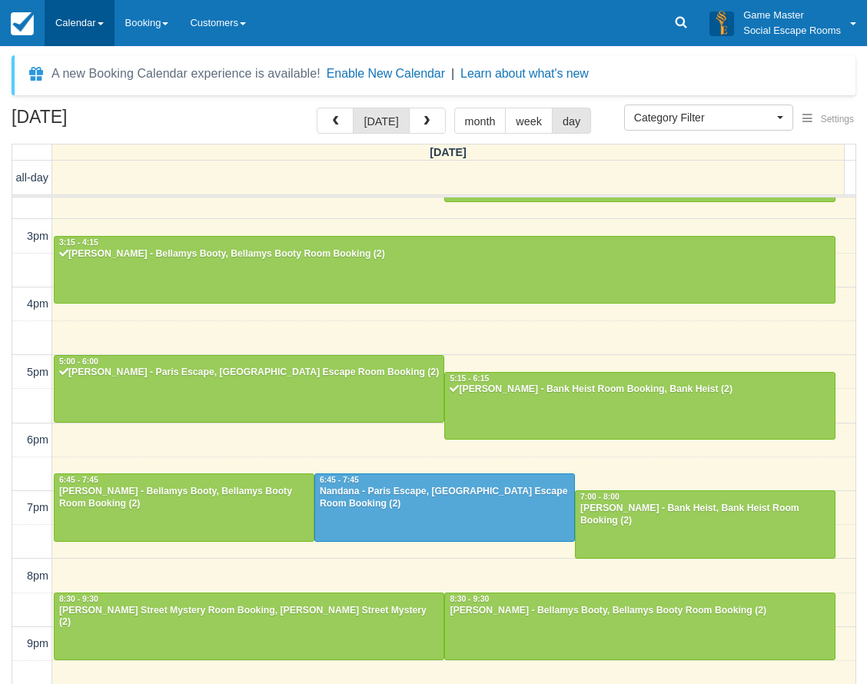
click at [108, 22] on link "Calendar" at bounding box center [80, 23] width 70 height 46
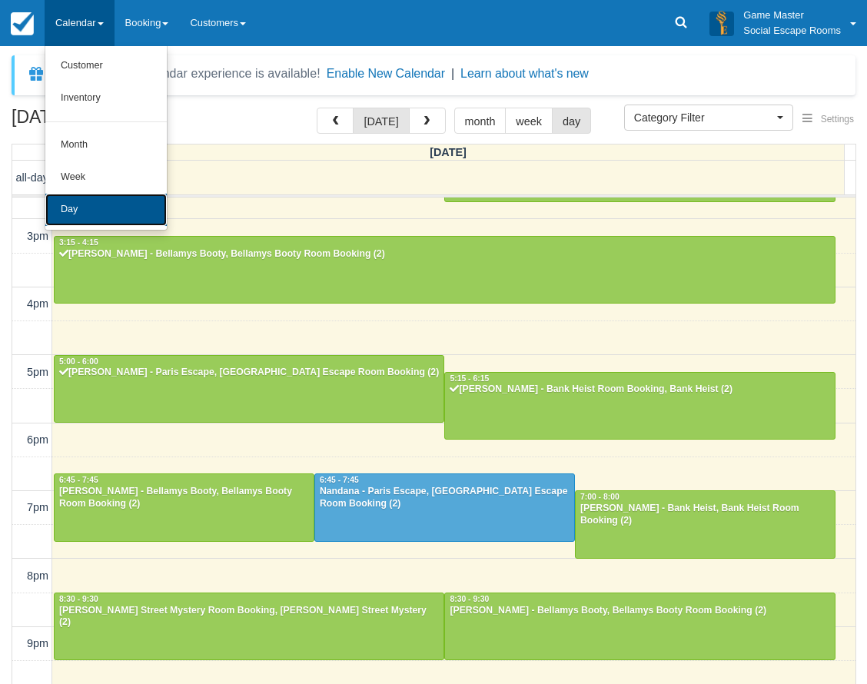
click at [105, 195] on link "Day" at bounding box center [105, 210] width 121 height 32
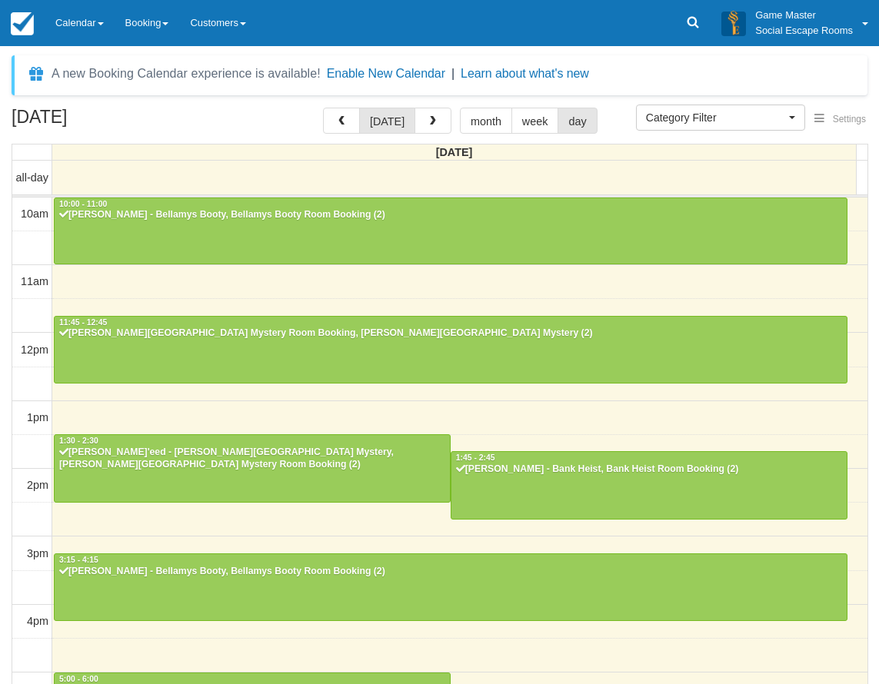
select select
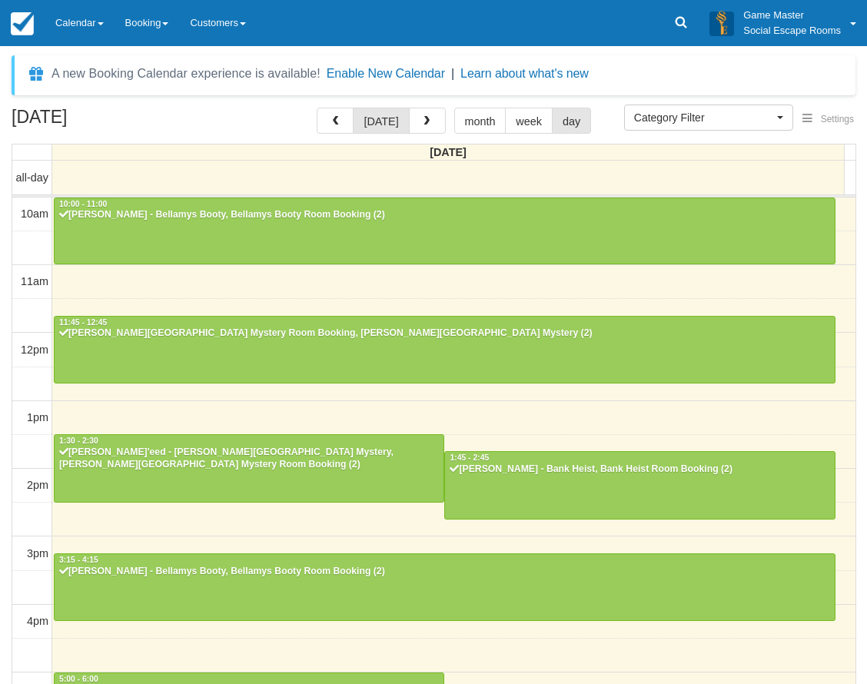
scroll to position [317, 0]
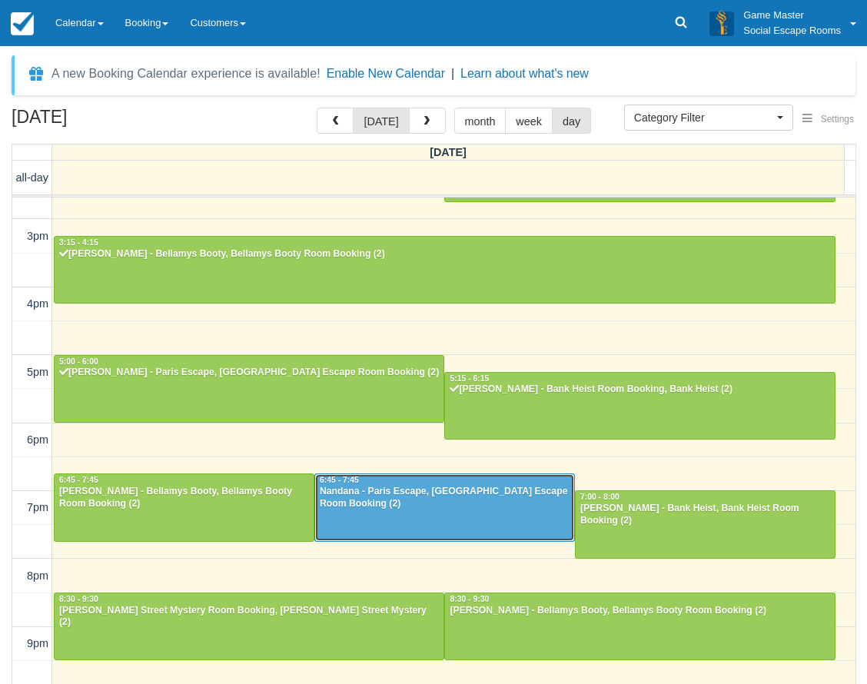
click at [360, 505] on div "Nandana - Paris Escape, [GEOGRAPHIC_DATA] Escape Room Booking (2)" at bounding box center [444, 498] width 251 height 25
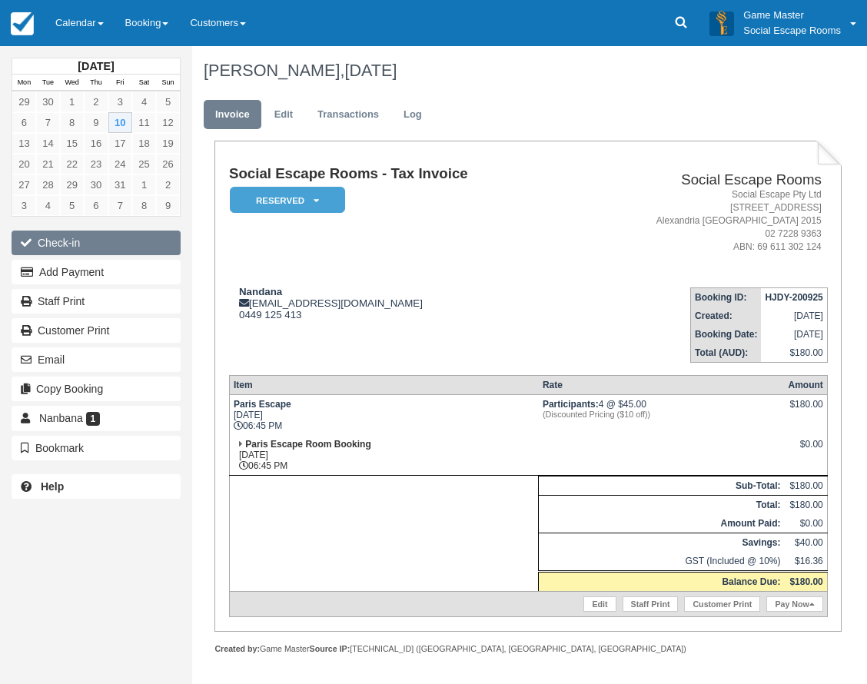
click at [78, 239] on button "Check-in" at bounding box center [96, 243] width 169 height 25
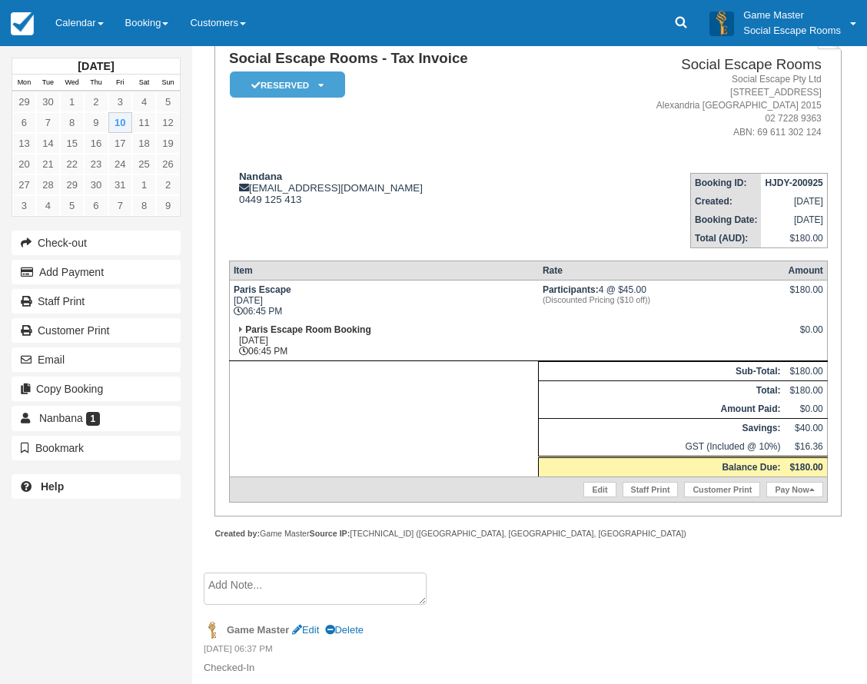
scroll to position [231, 0]
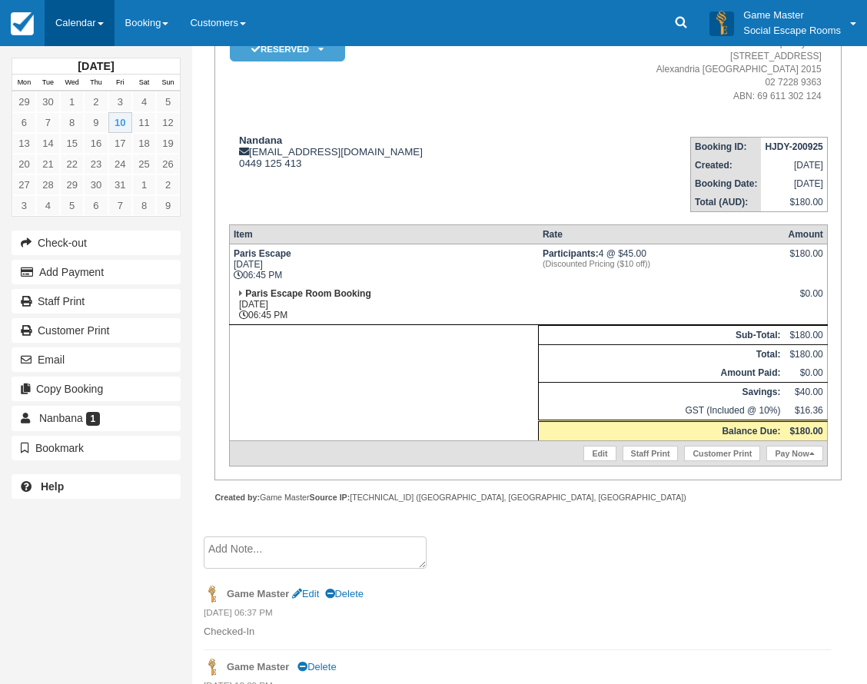
click at [68, 8] on link "Calendar" at bounding box center [80, 23] width 70 height 46
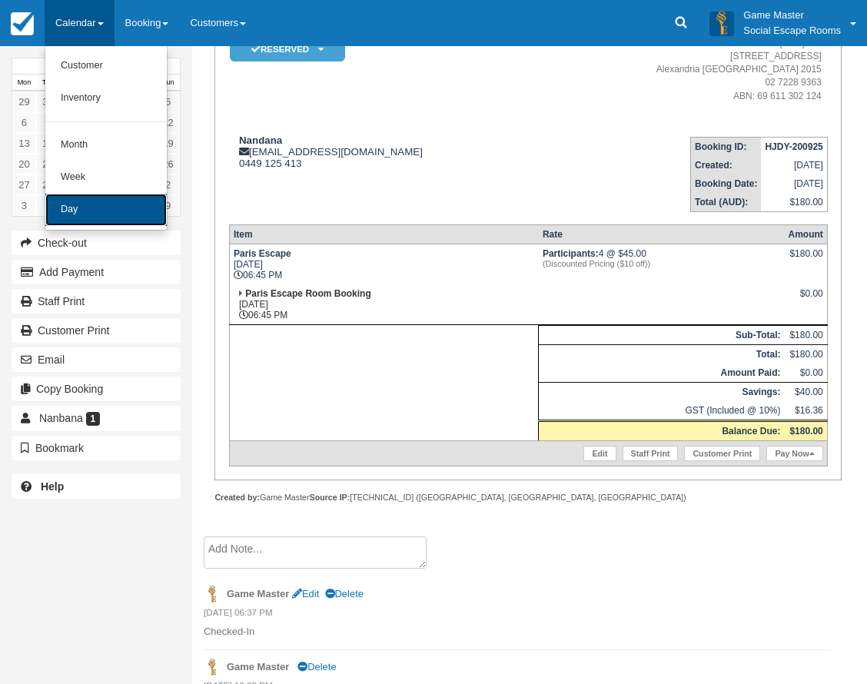
click at [86, 206] on link "Day" at bounding box center [105, 210] width 121 height 32
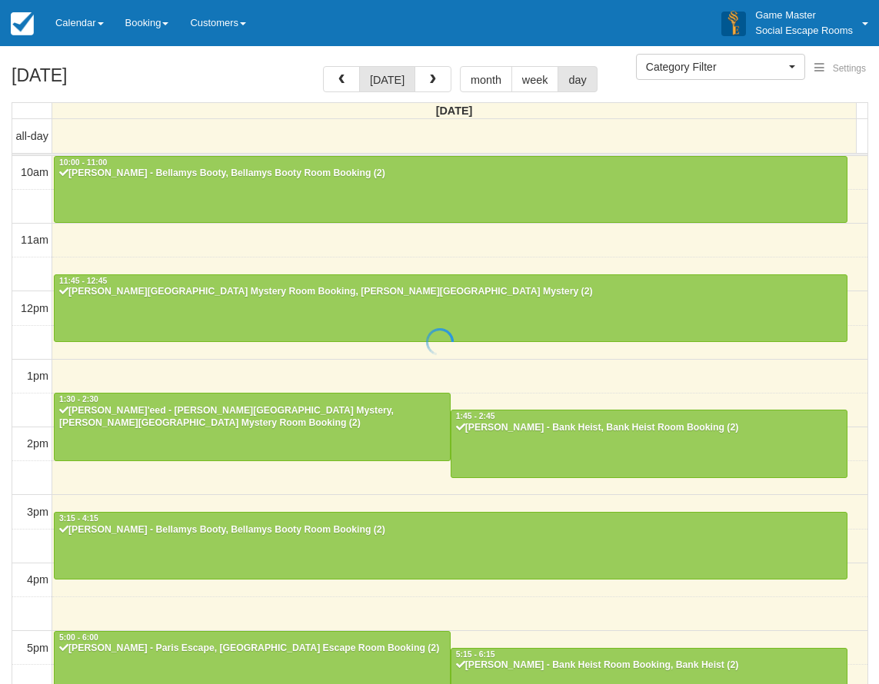
select select
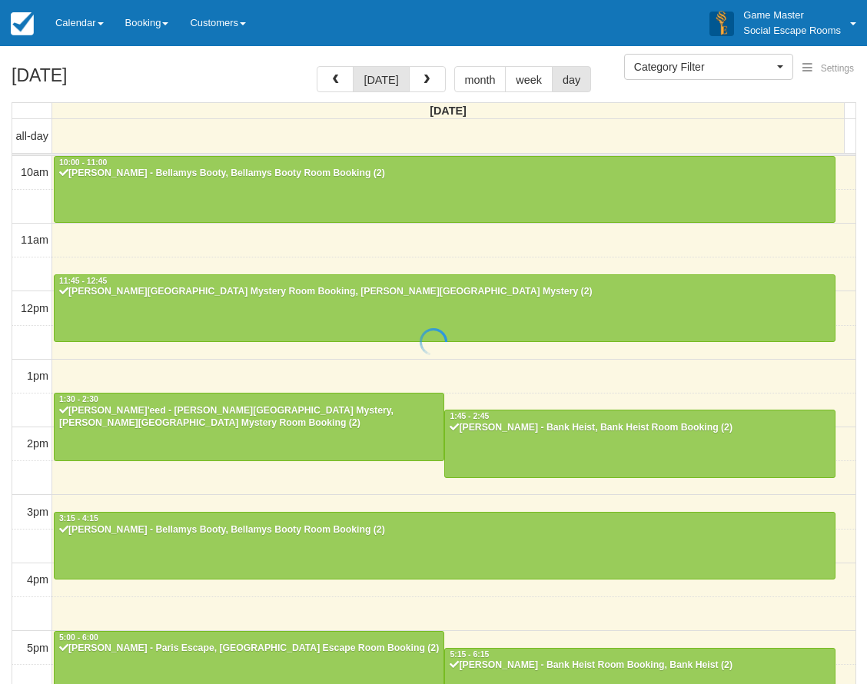
scroll to position [317, 0]
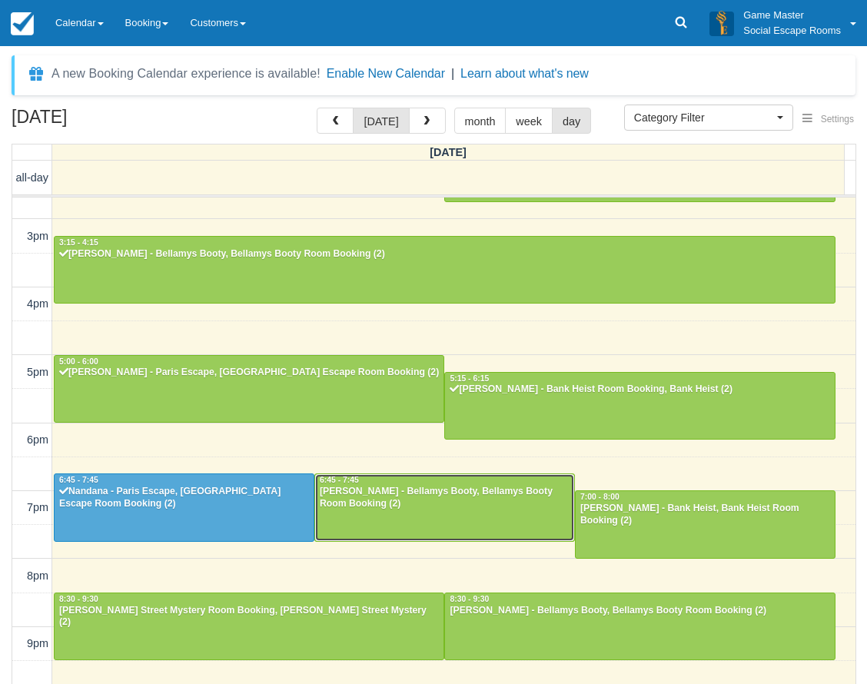
click at [374, 510] on div "[PERSON_NAME] - Bellamys Booty, Bellamys Booty Room Booking (2)" at bounding box center [444, 498] width 251 height 25
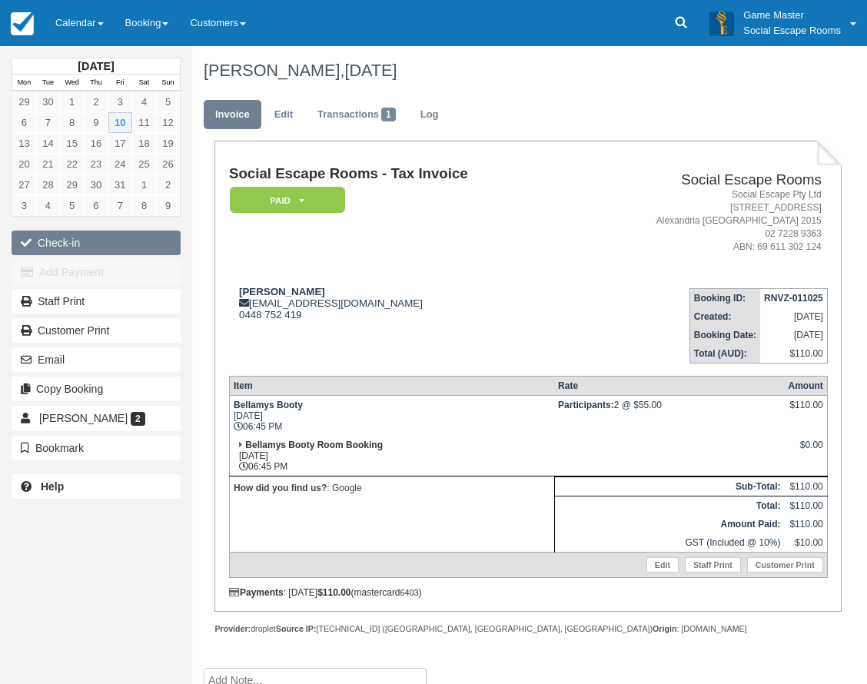
click at [68, 241] on button "Check-in" at bounding box center [96, 243] width 169 height 25
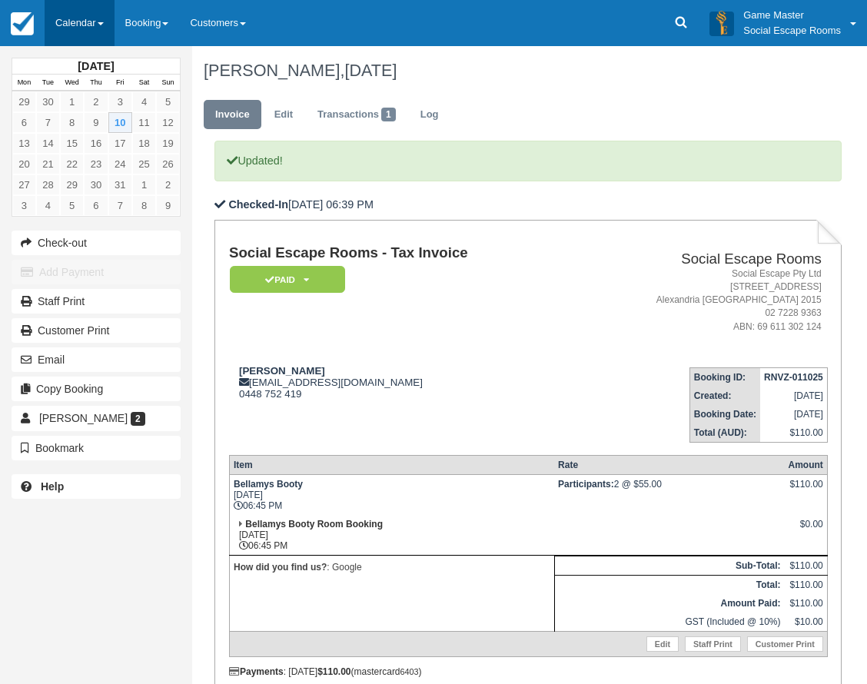
click at [97, 24] on link "Calendar" at bounding box center [80, 23] width 70 height 46
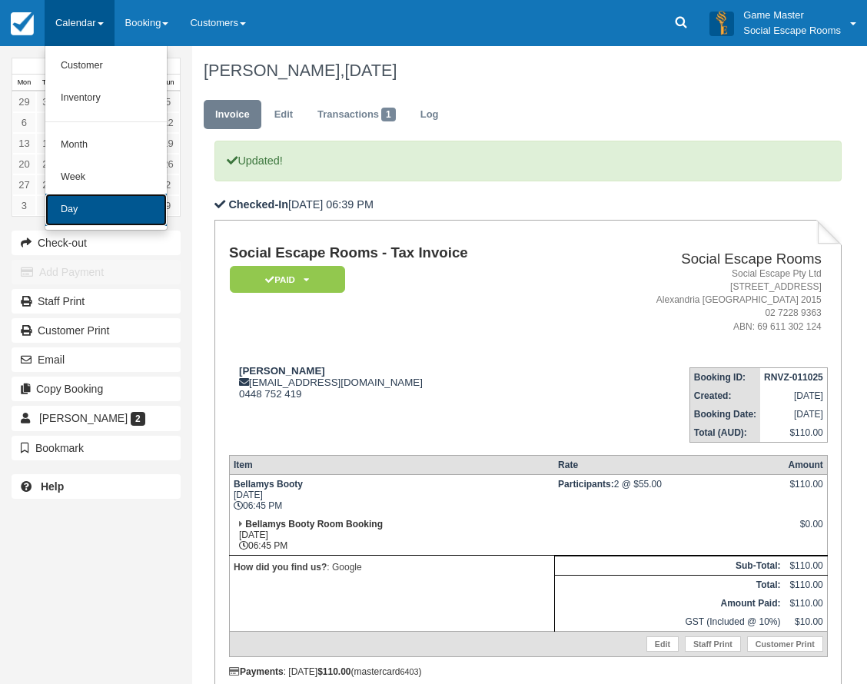
click at [95, 214] on link "Day" at bounding box center [105, 210] width 121 height 32
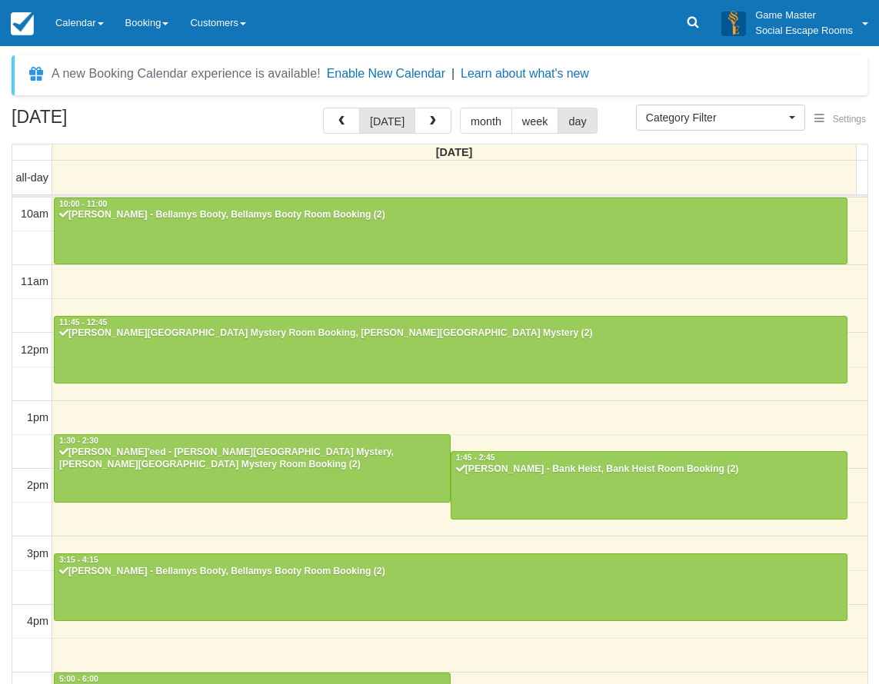
select select
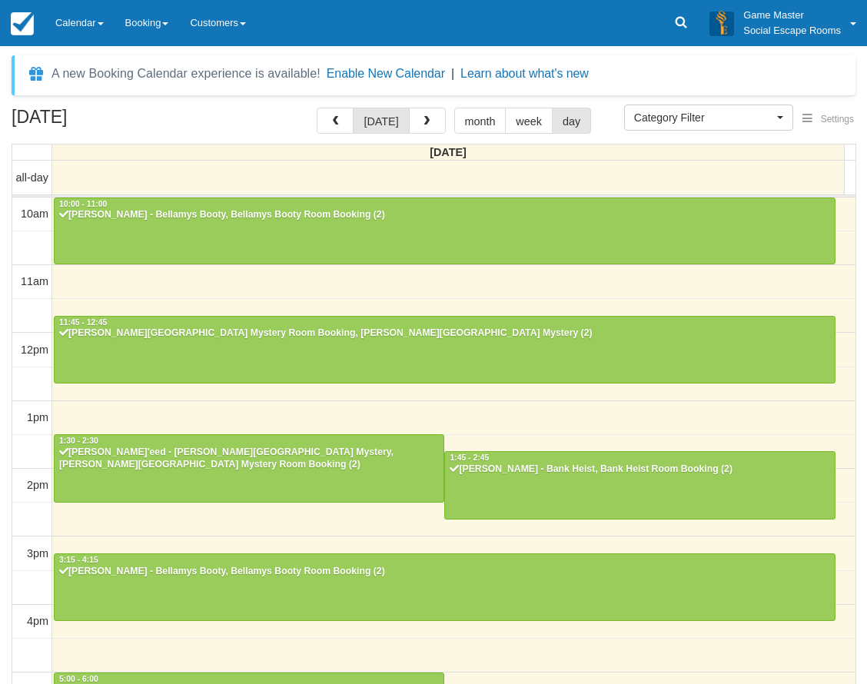
scroll to position [317, 0]
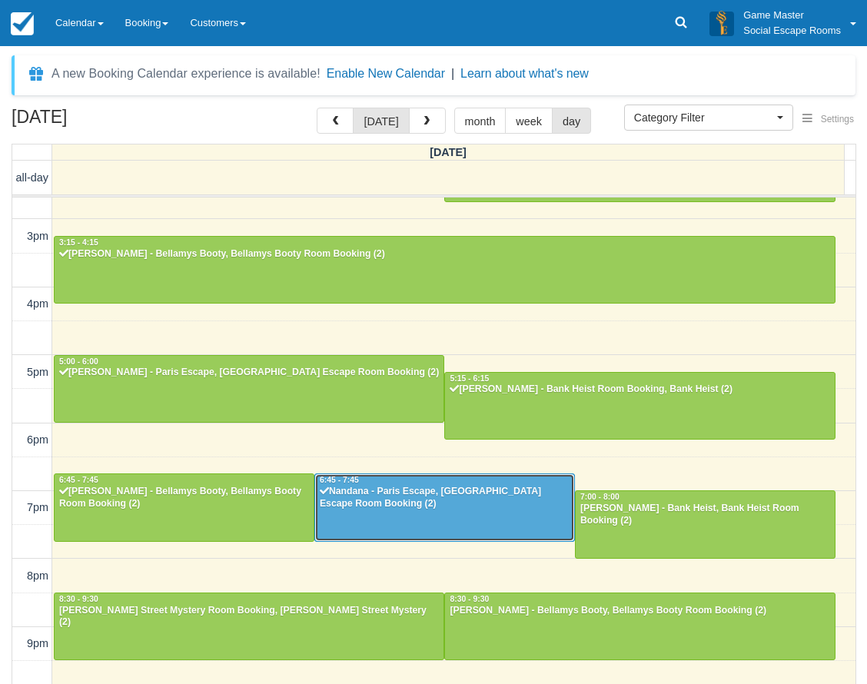
click at [393, 500] on div "Nandana - Paris Escape, Paris Escape Room Booking (2)" at bounding box center [444, 498] width 251 height 25
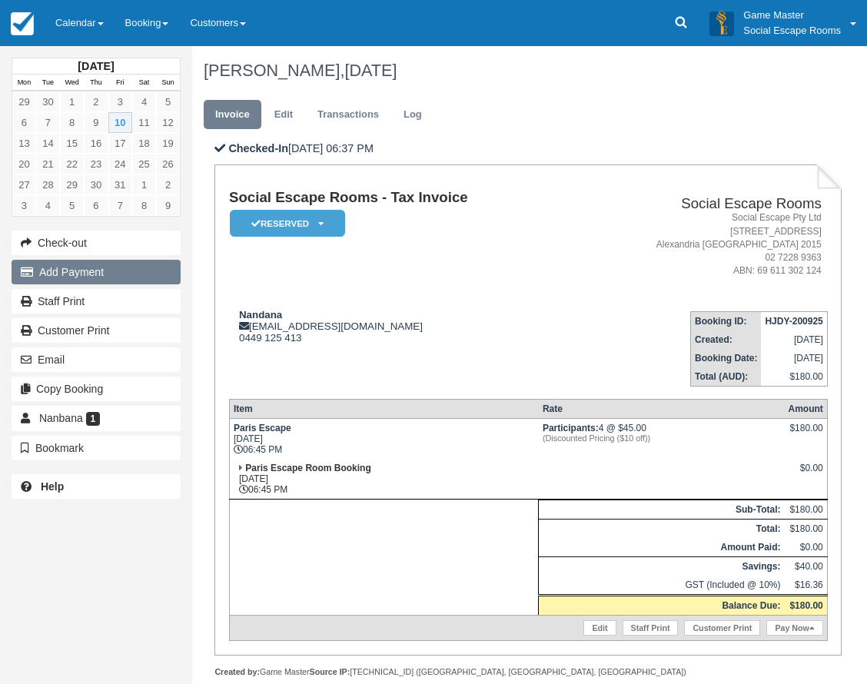
click at [103, 274] on button "Add Payment" at bounding box center [96, 272] width 169 height 25
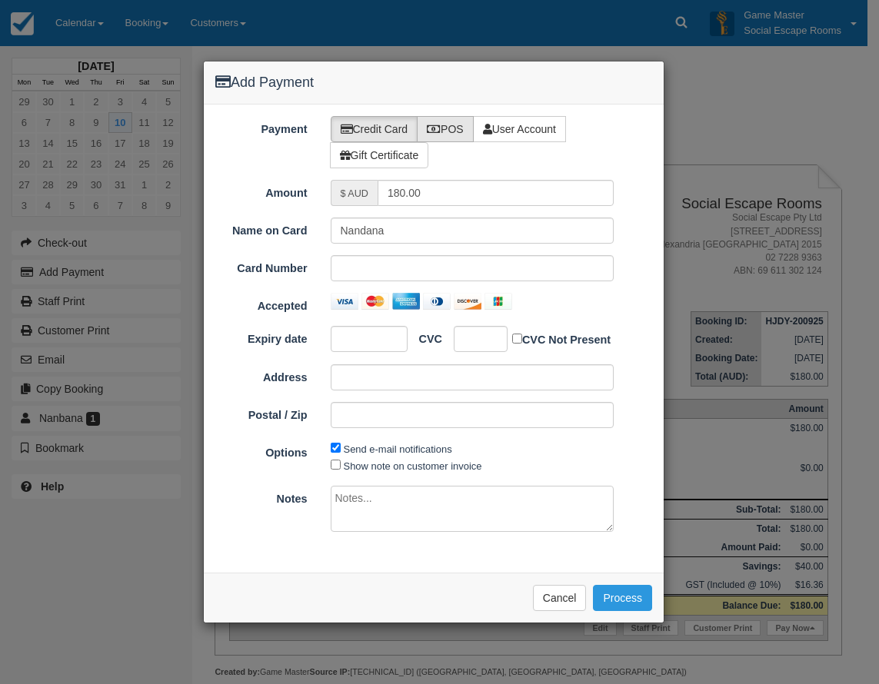
click at [440, 132] on icon at bounding box center [434, 129] width 14 height 11
radio input "true"
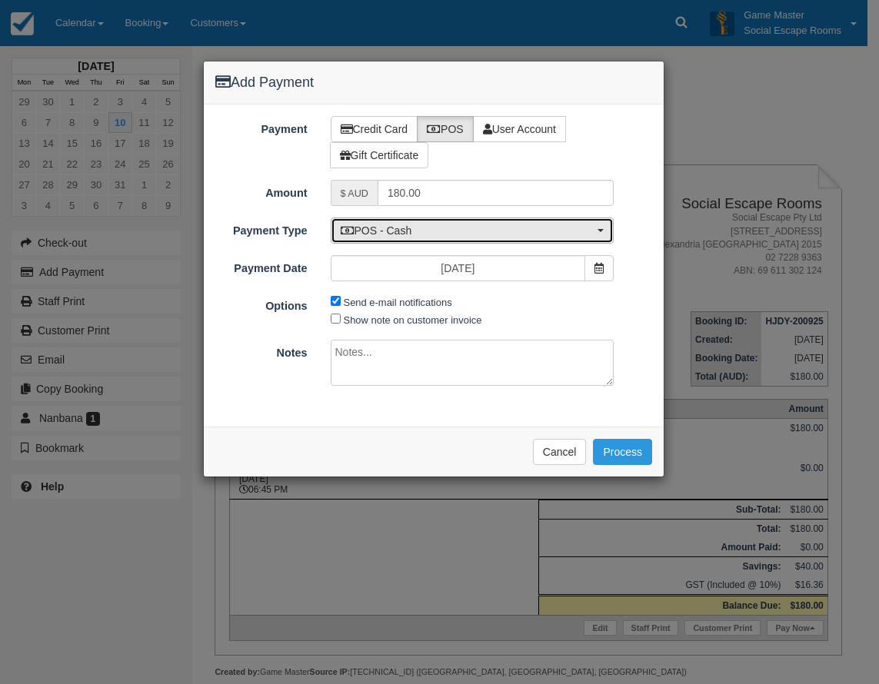
click at [401, 228] on span "POS - Cash" at bounding box center [468, 230] width 254 height 15
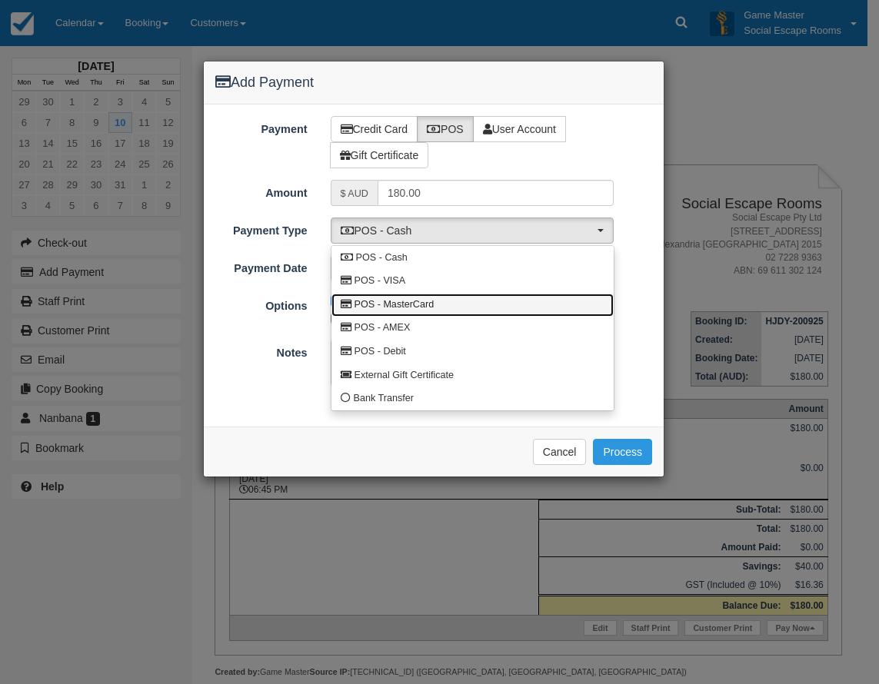
click at [398, 307] on span "POS - MasterCard" at bounding box center [394, 305] width 80 height 14
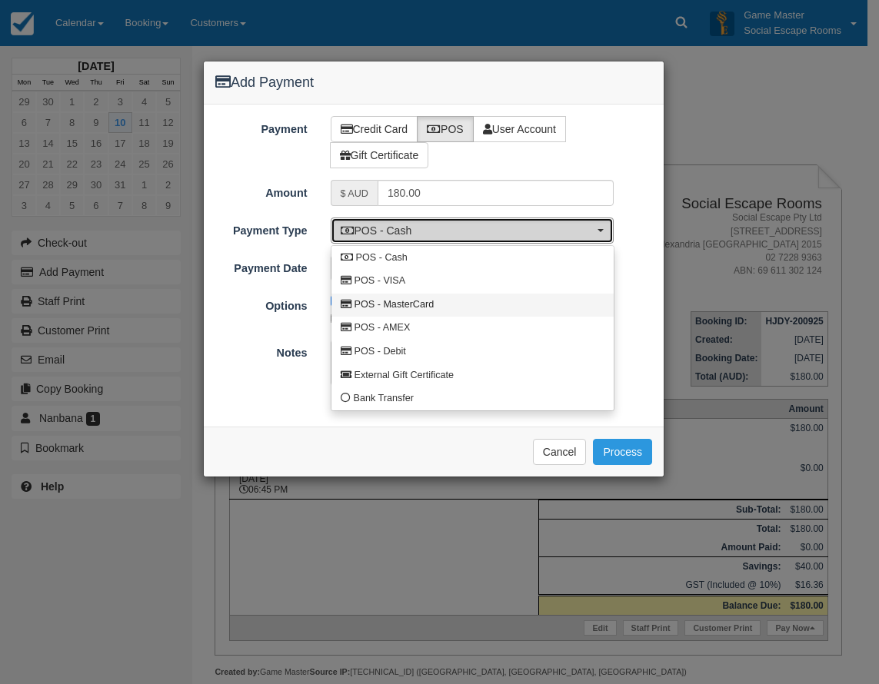
select select "MC"
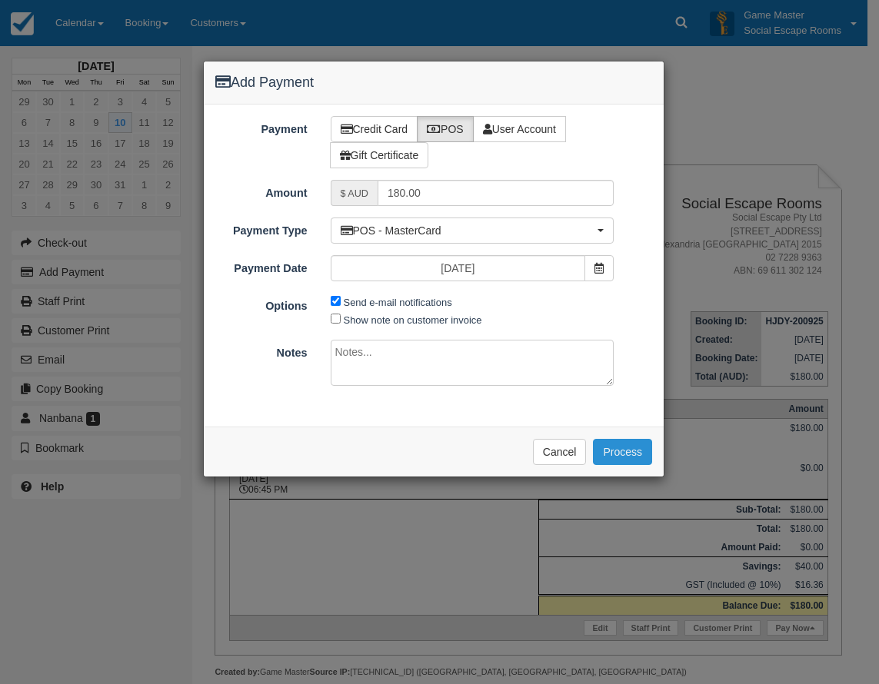
drag, startPoint x: 633, startPoint y: 457, endPoint x: 648, endPoint y: 417, distance: 42.6
click at [633, 455] on button "Process" at bounding box center [622, 452] width 59 height 26
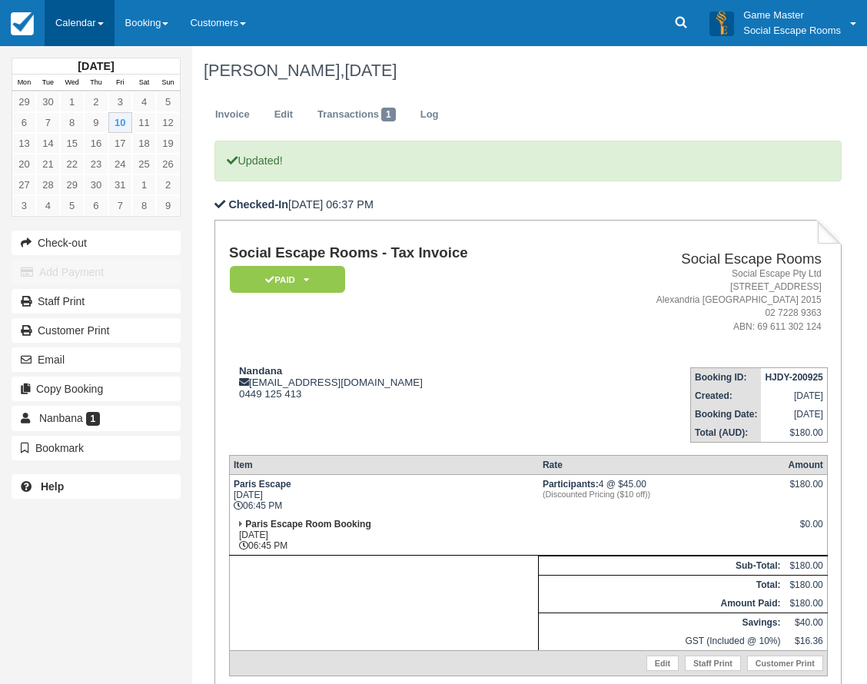
click at [86, 15] on link "Calendar" at bounding box center [80, 23] width 70 height 46
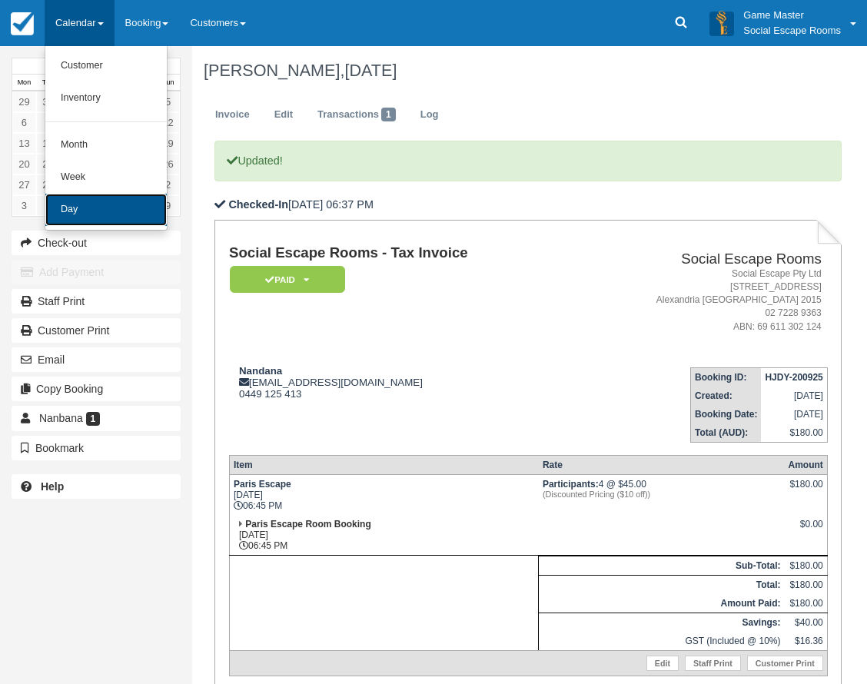
click at [98, 220] on link "Day" at bounding box center [105, 210] width 121 height 32
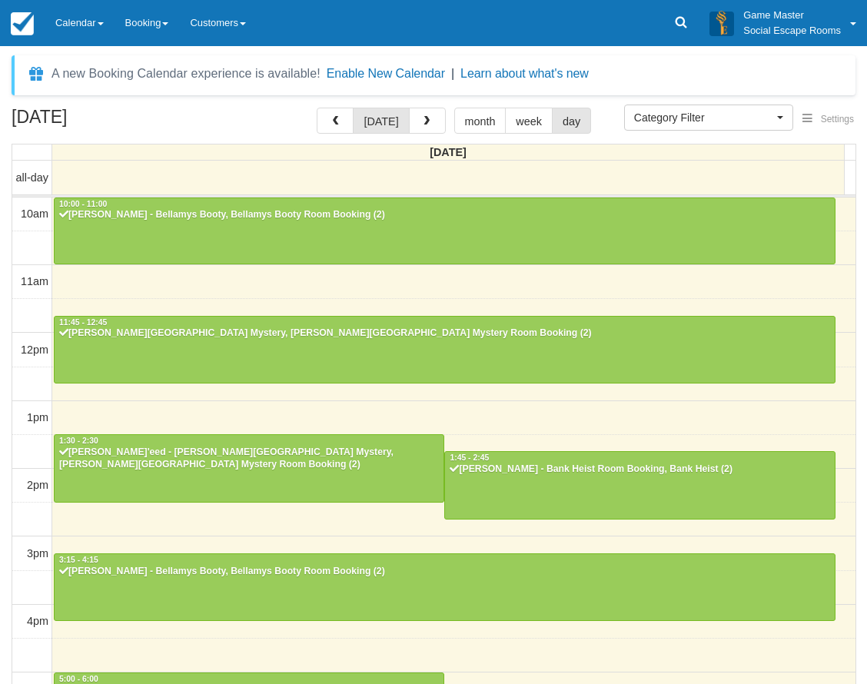
select select
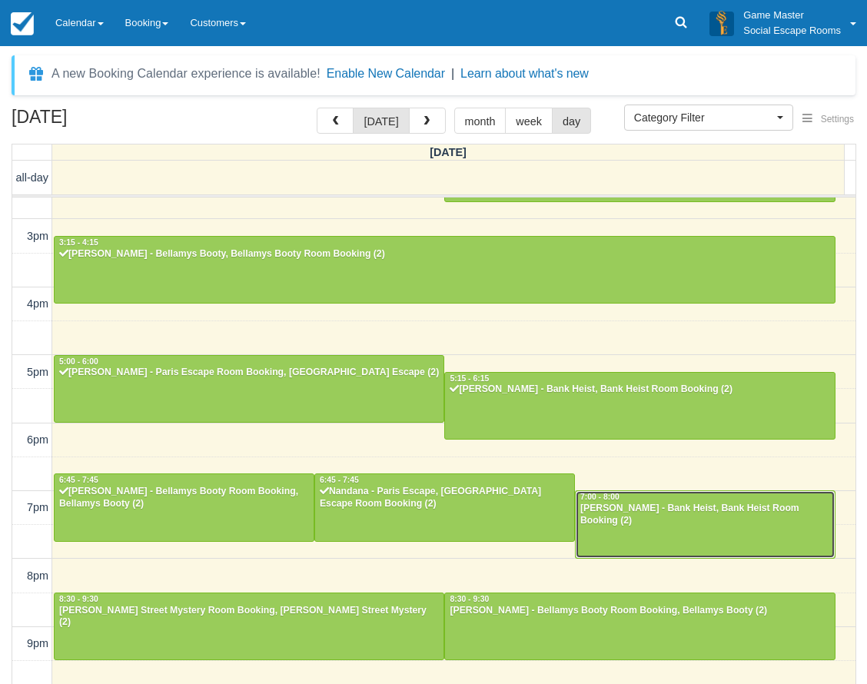
click at [613, 523] on div "Jess Deacon - Bank Heist, Bank Heist Room Booking (2)" at bounding box center [705, 515] width 251 height 25
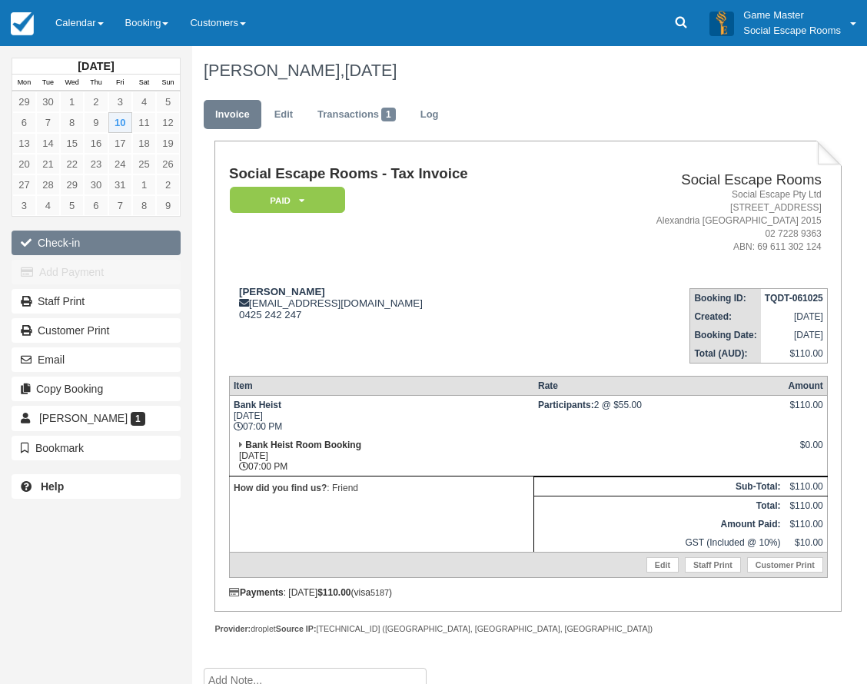
click at [108, 248] on button "Check-in" at bounding box center [96, 243] width 169 height 25
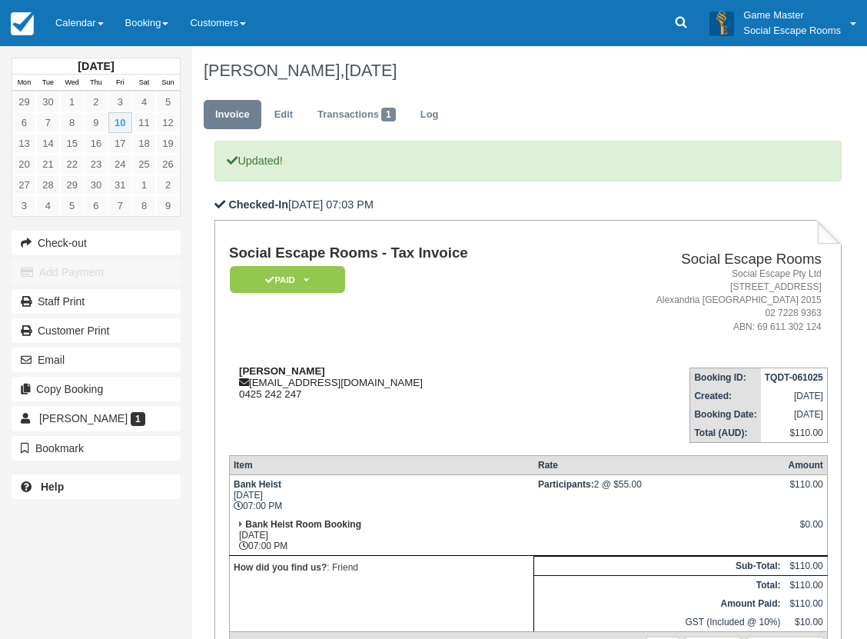
click at [250, 370] on strong "[PERSON_NAME]" at bounding box center [282, 371] width 86 height 12
drag, startPoint x: 250, startPoint y: 370, endPoint x: 279, endPoint y: 371, distance: 29.2
click at [279, 371] on strong "[PERSON_NAME]" at bounding box center [282, 371] width 86 height 12
click at [74, 26] on link "Calendar" at bounding box center [80, 23] width 70 height 46
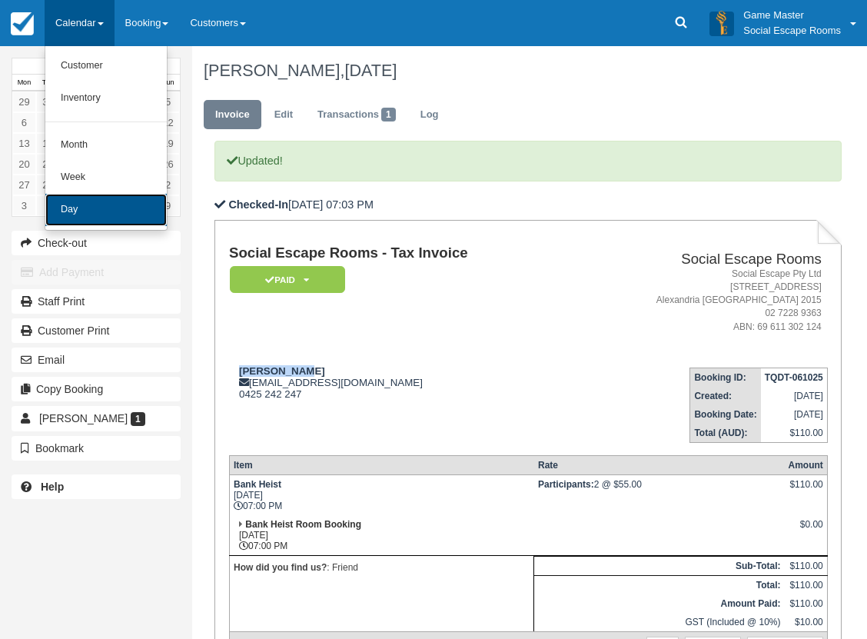
click at [88, 199] on link "Day" at bounding box center [105, 210] width 121 height 32
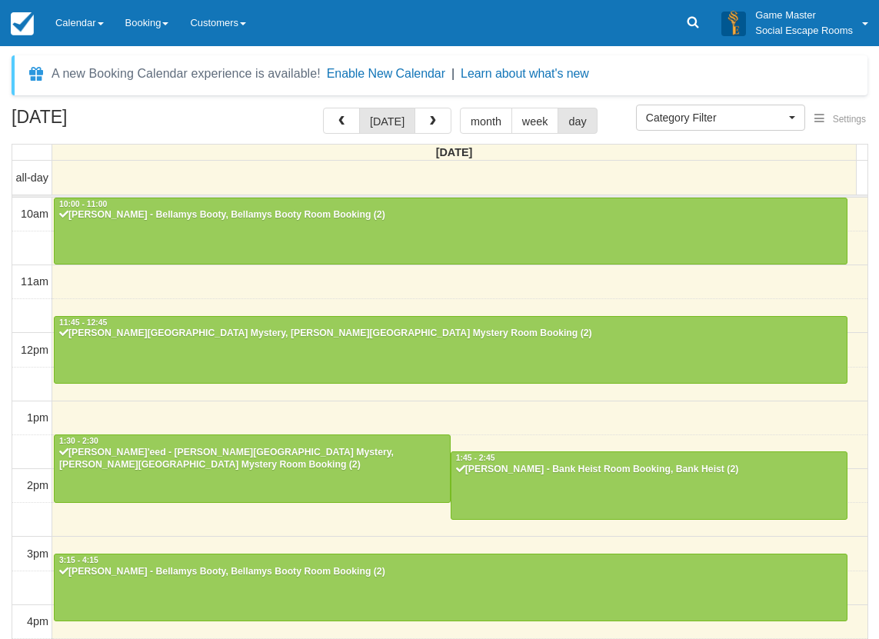
select select
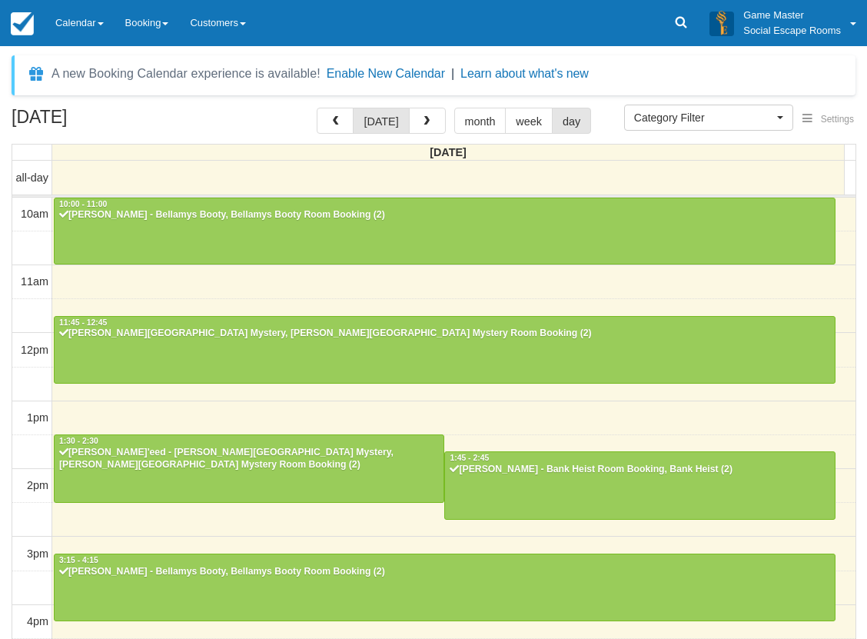
scroll to position [363, 0]
